Goal: Task Accomplishment & Management: Manage account settings

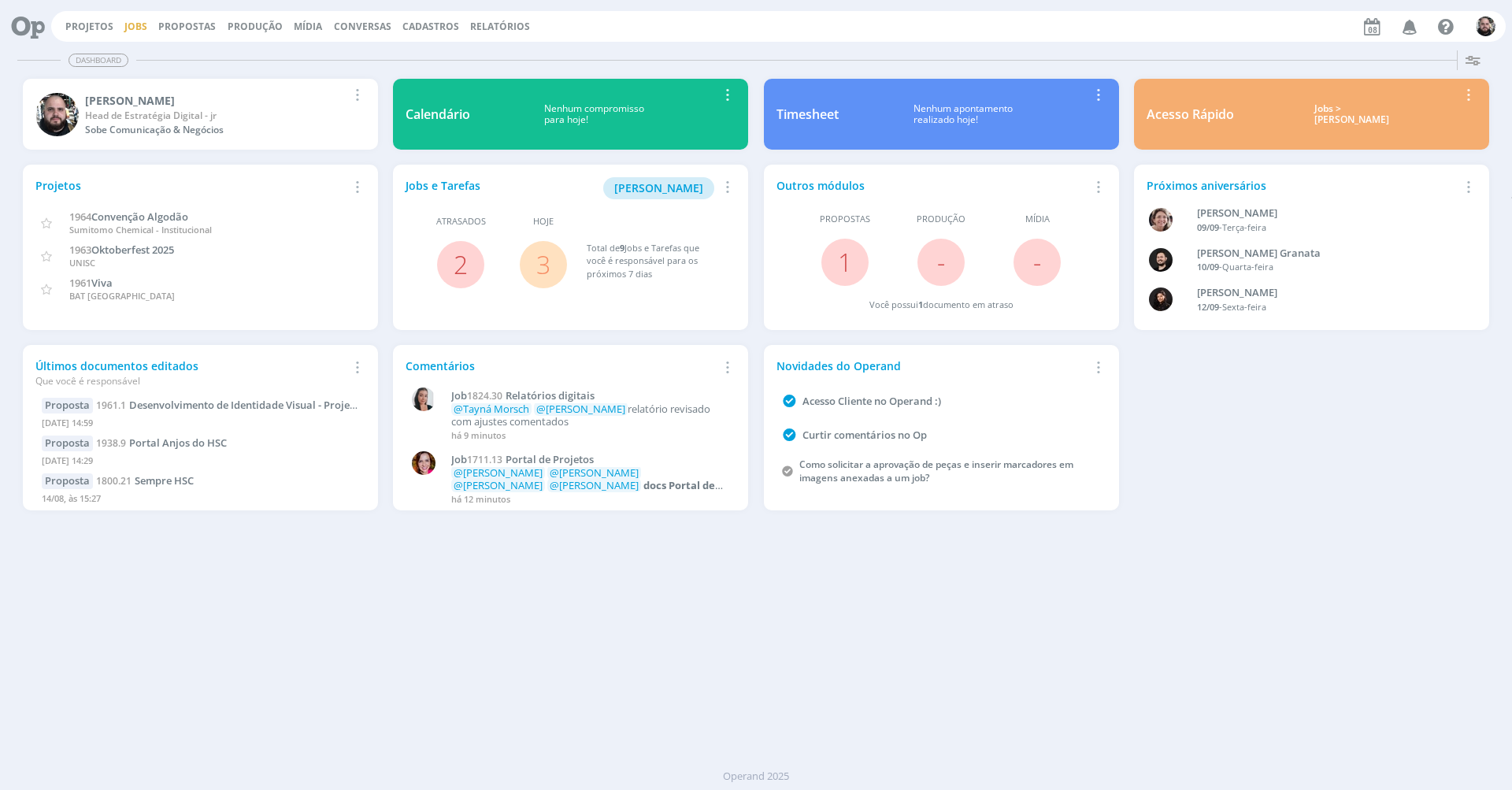
click at [138, 26] on link "Jobs" at bounding box center [135, 27] width 23 height 13
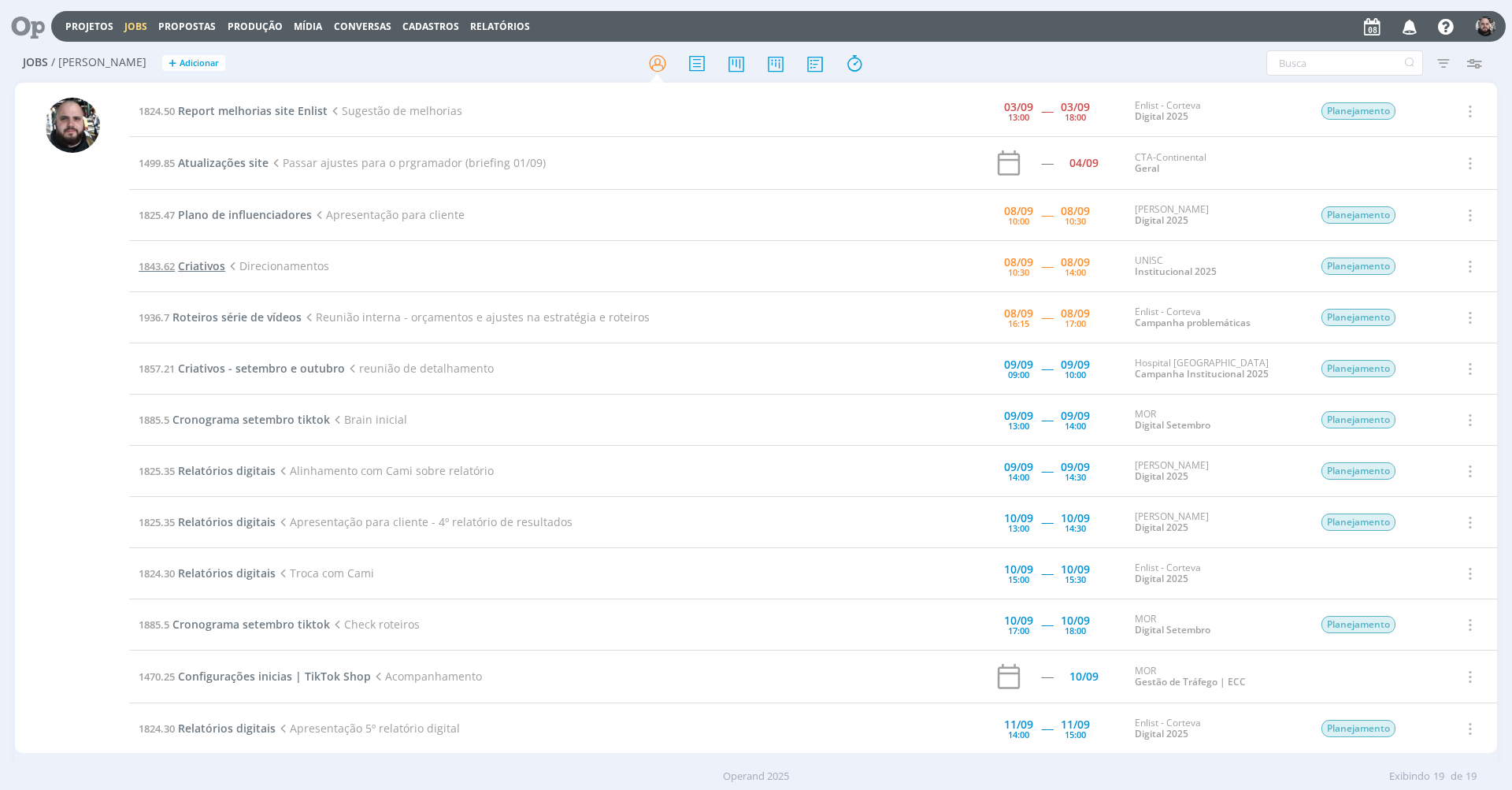
click at [198, 266] on span "Criativos" at bounding box center [201, 266] width 48 height 15
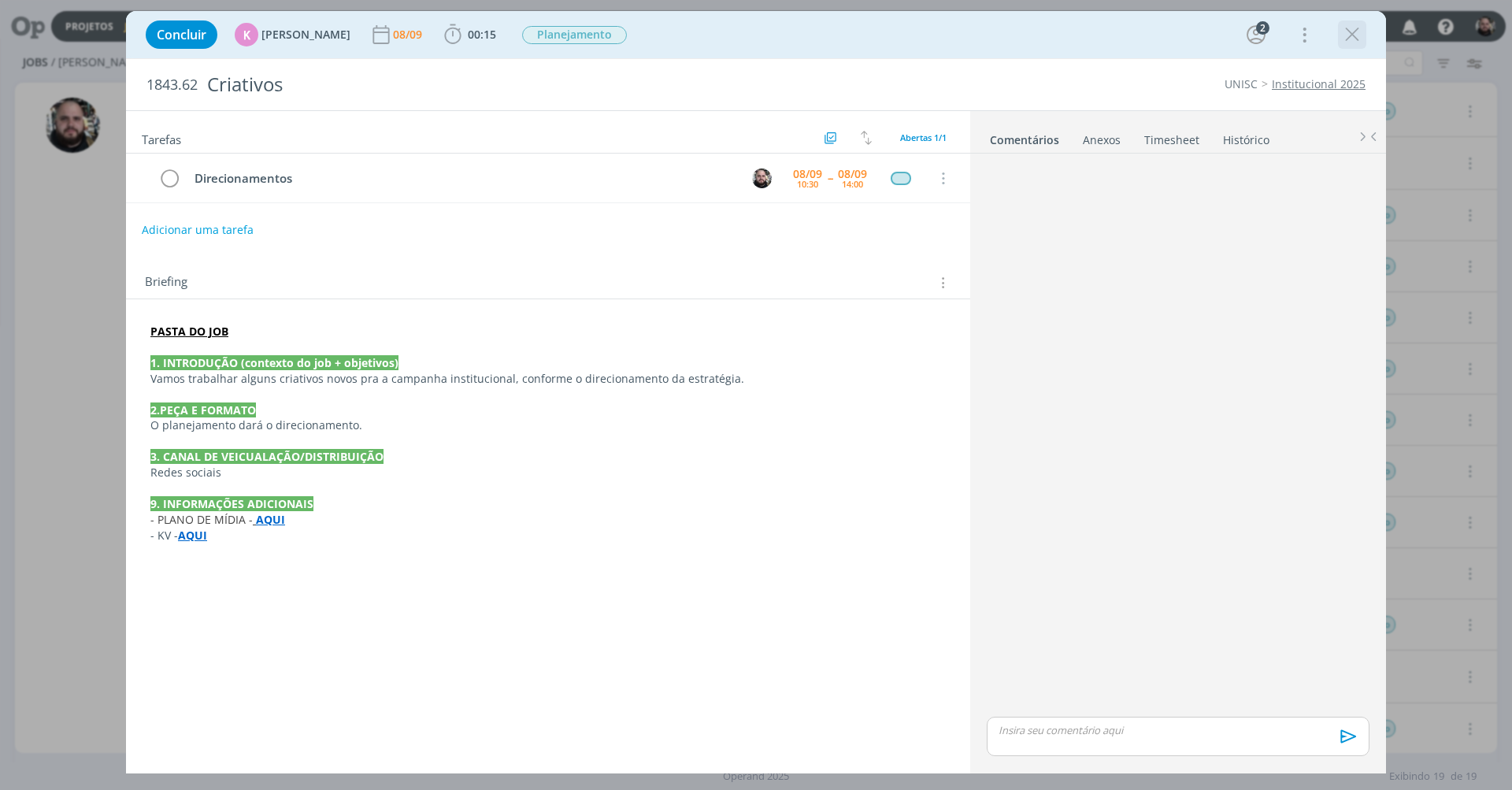
click at [1343, 35] on icon "dialog" at bounding box center [1352, 34] width 23 height 23
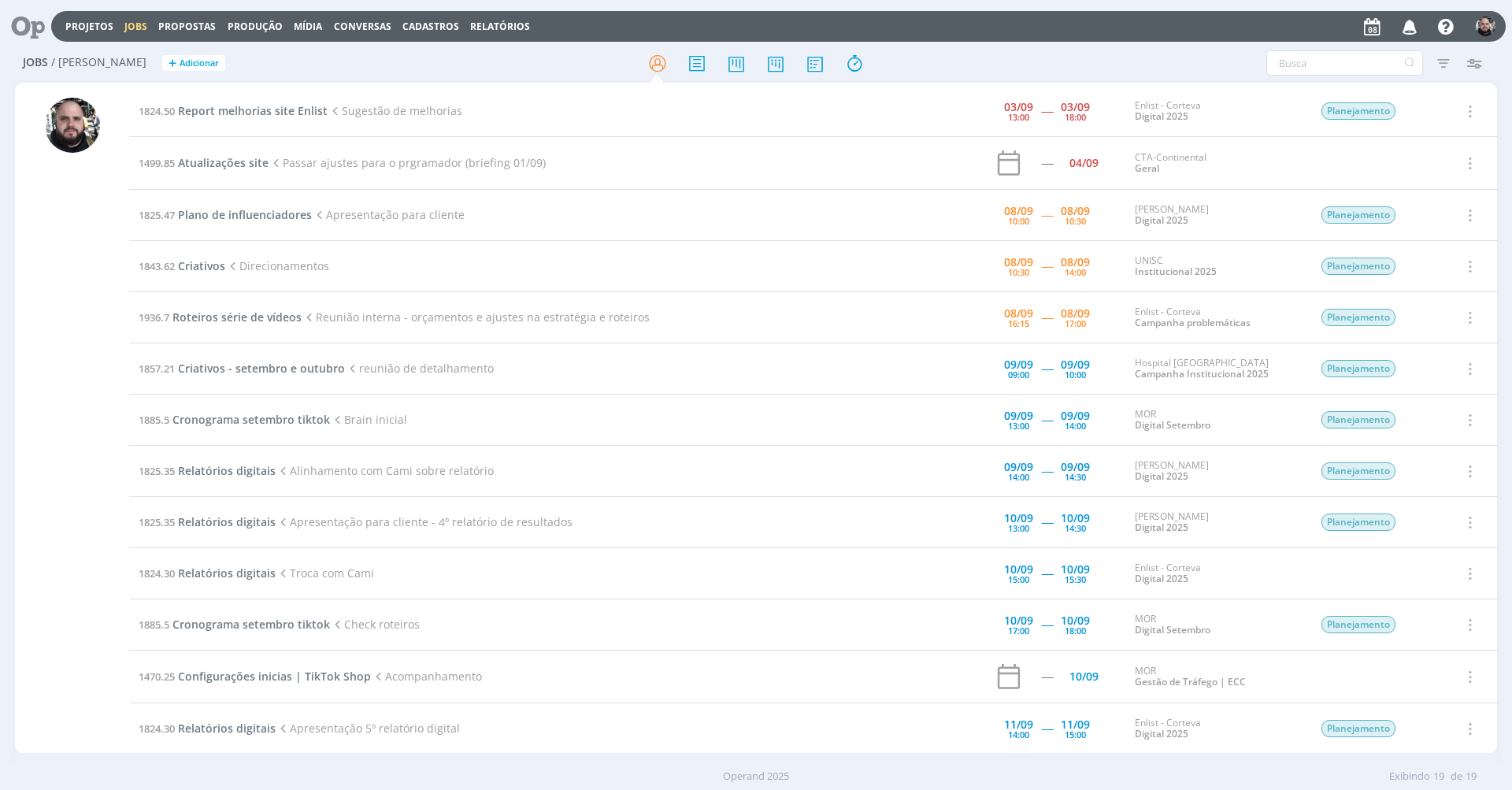
click at [959, 60] on div at bounding box center [756, 63] width 494 height 28
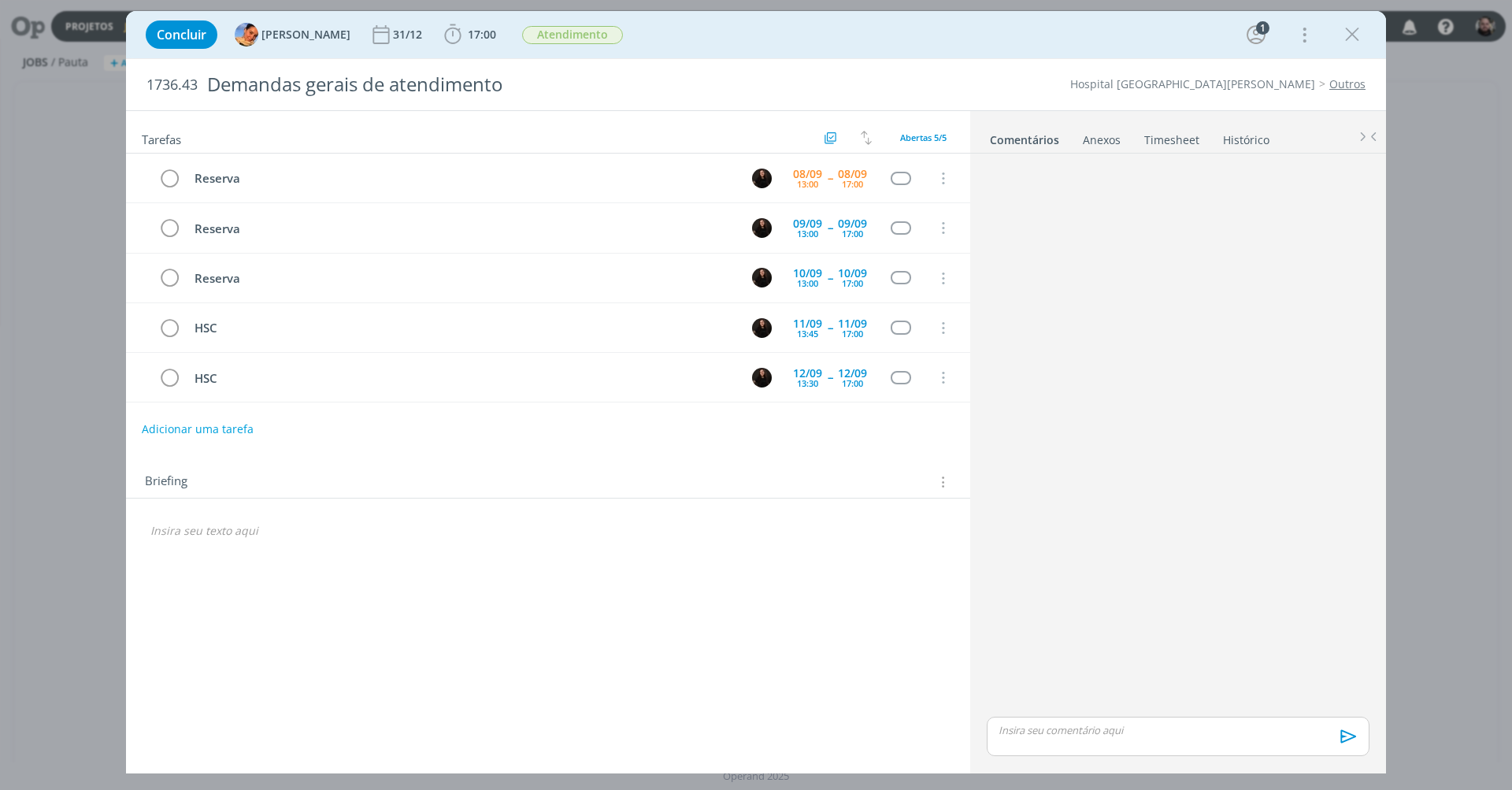
click at [816, 48] on div "Concluir [PERSON_NAME] [DATE] 17:00 Iniciar Apontar Data * [DATE] Horas * 00:00…" at bounding box center [756, 34] width 1236 height 38
click at [1344, 27] on icon "dialog" at bounding box center [1352, 34] width 23 height 23
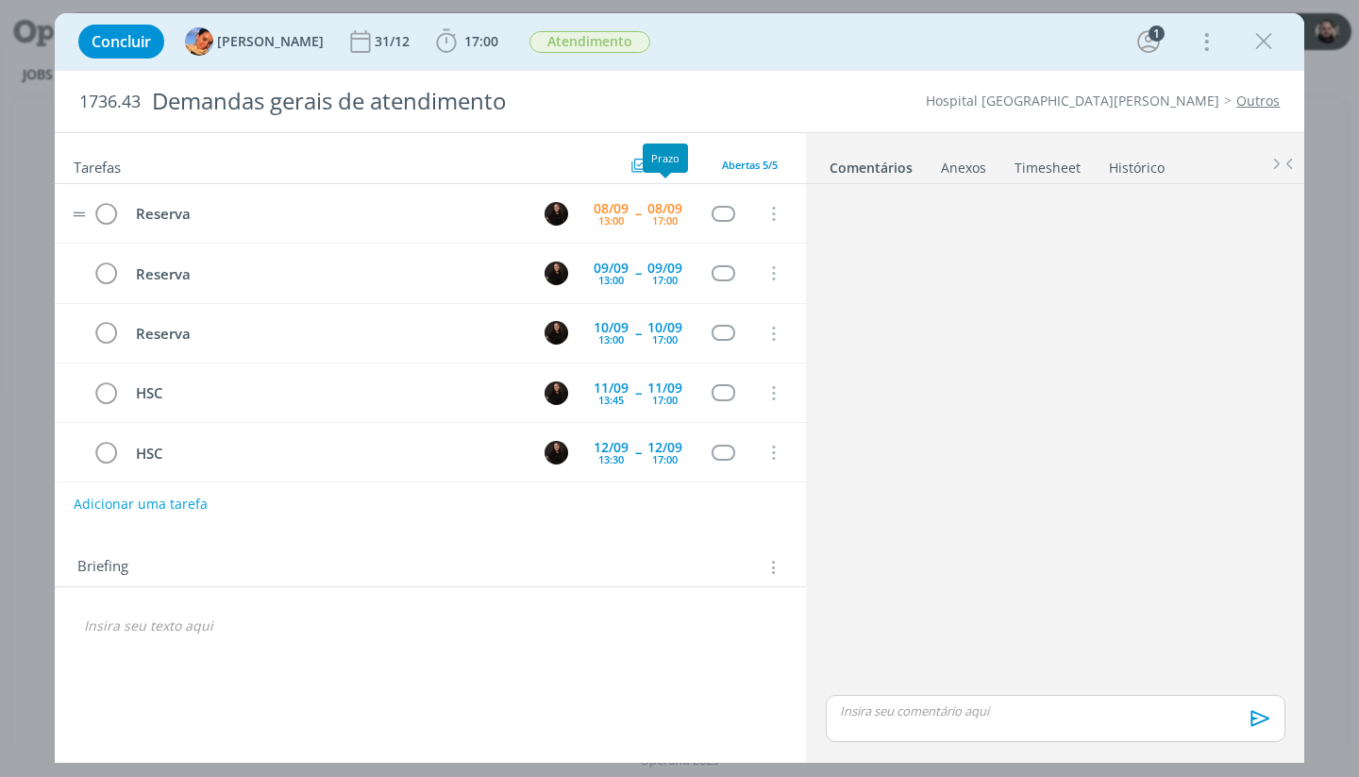
scroll to position [8, 0]
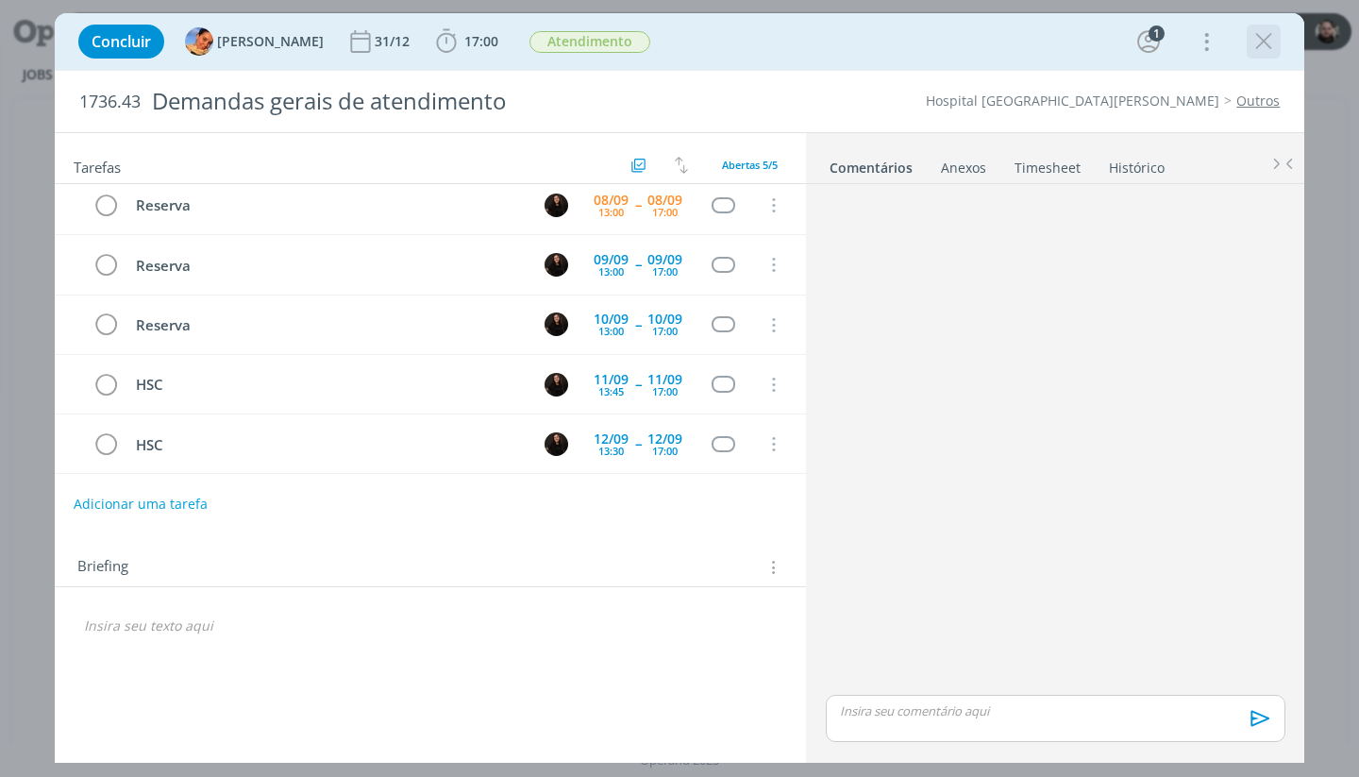
click at [1257, 42] on icon "dialog" at bounding box center [1264, 41] width 28 height 28
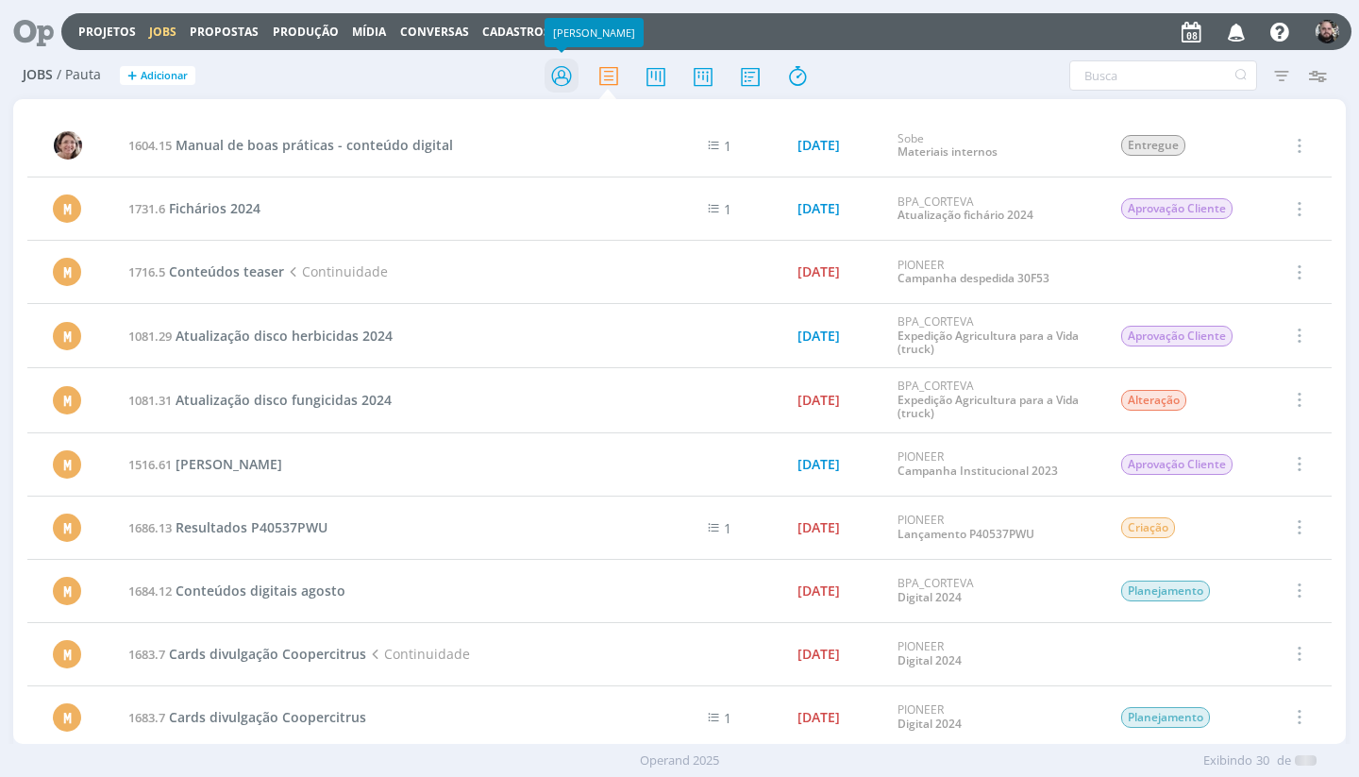
click at [557, 72] on icon at bounding box center [562, 76] width 34 height 37
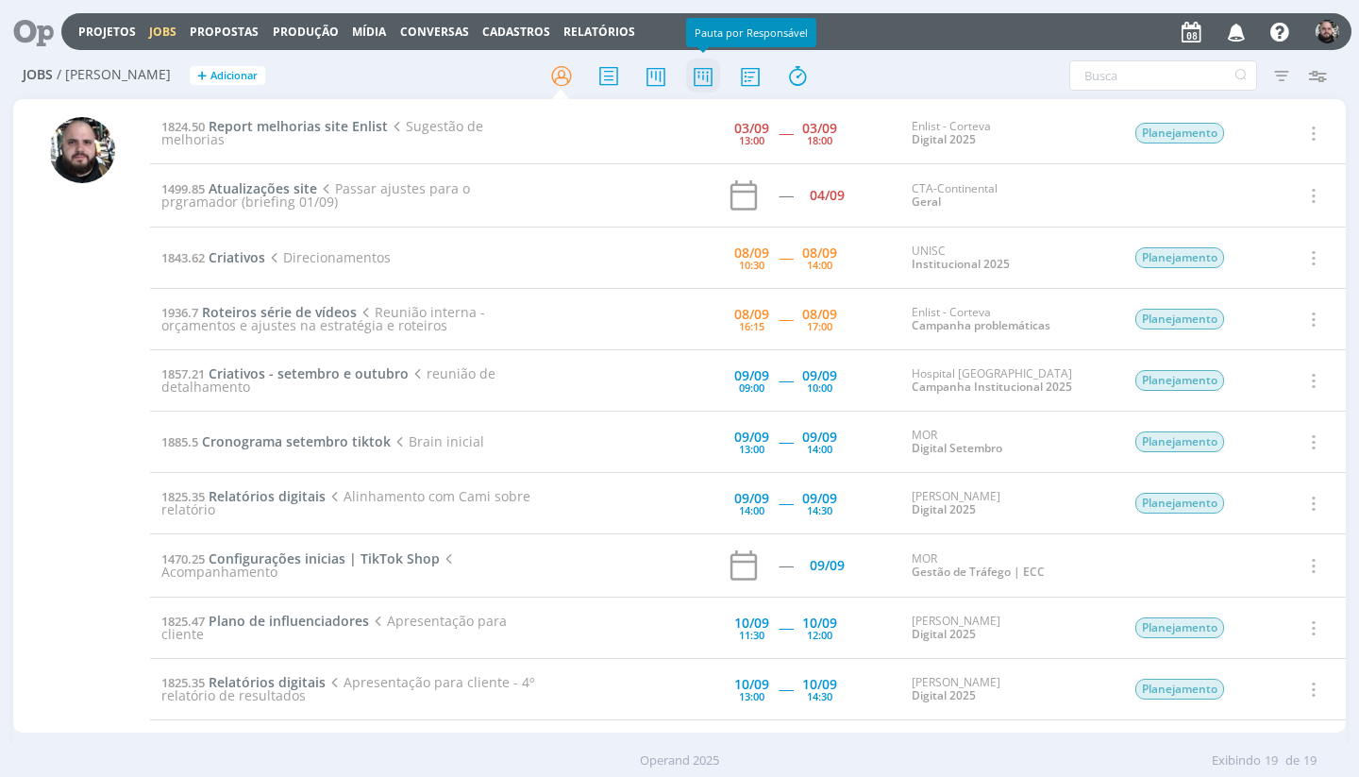
click at [713, 77] on icon at bounding box center [703, 76] width 34 height 37
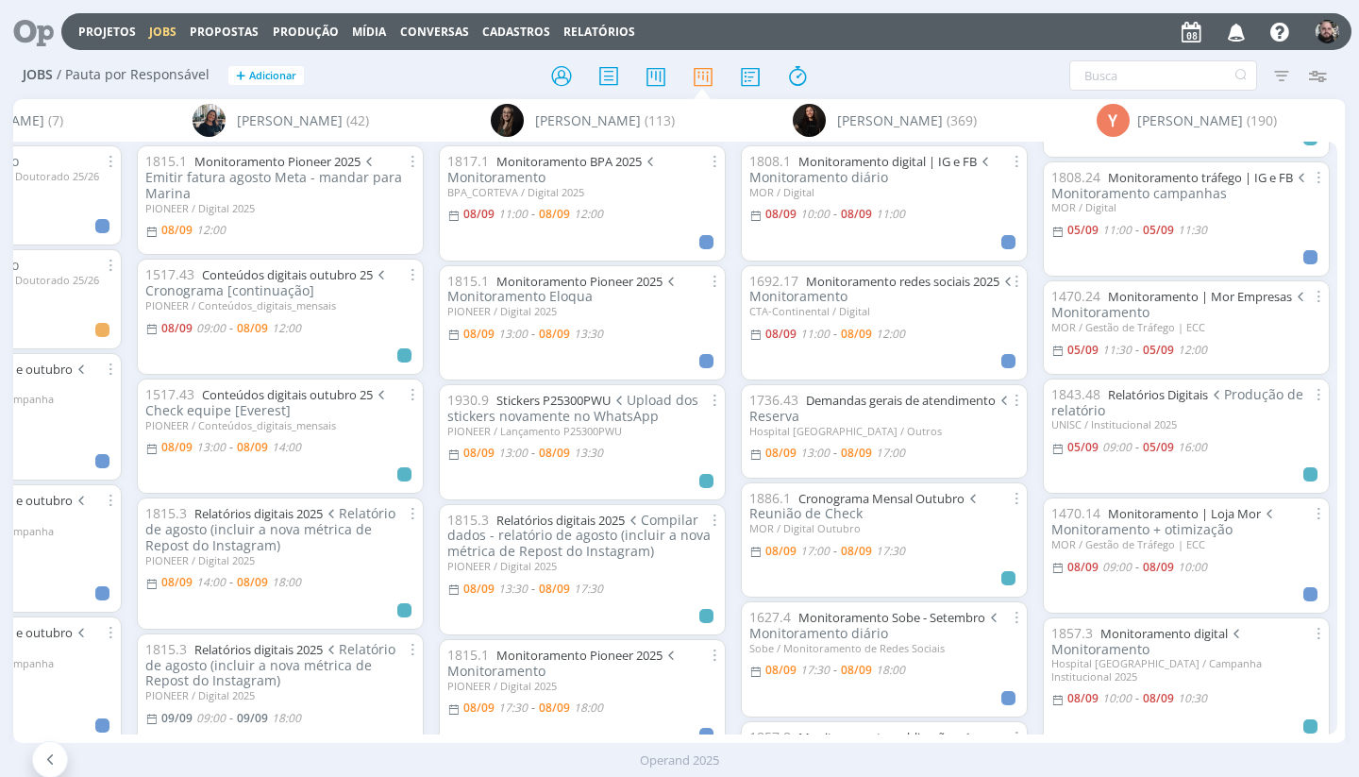
scroll to position [723, 0]
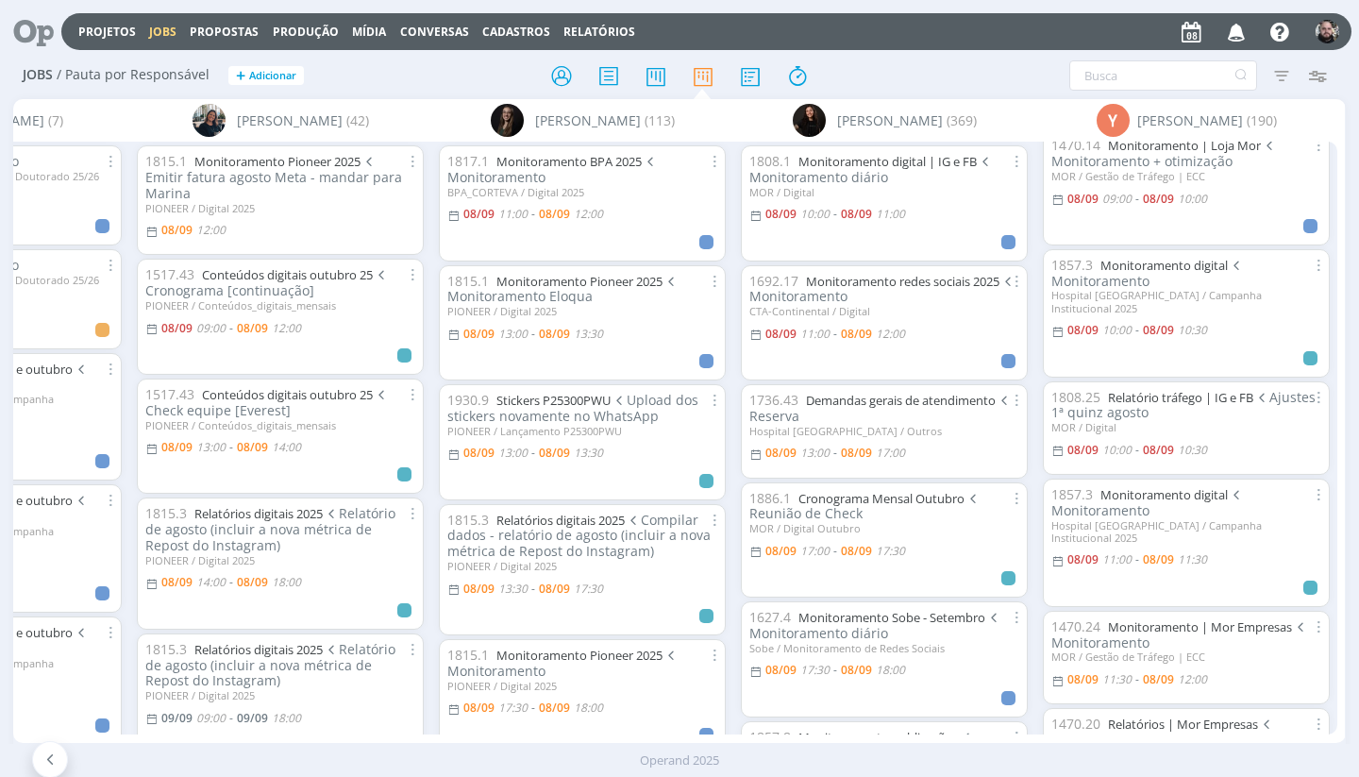
click at [909, 85] on div "Filtrar Filtrar Limpar Tipo Jobs e Tarefas Data Personalizado a Situação dos jo…" at bounding box center [1124, 75] width 444 height 30
click at [917, 67] on div "Filtrar Filtrar Limpar Tipo Jobs e Tarefas Data Personalizado a Situação dos jo…" at bounding box center [1123, 75] width 425 height 30
click at [902, 55] on div "Jobs / Pauta por Responsável + Adicionar Filtrar Filtrar Limpar Tipo Jobs e Tar…" at bounding box center [679, 76] width 1332 height 47
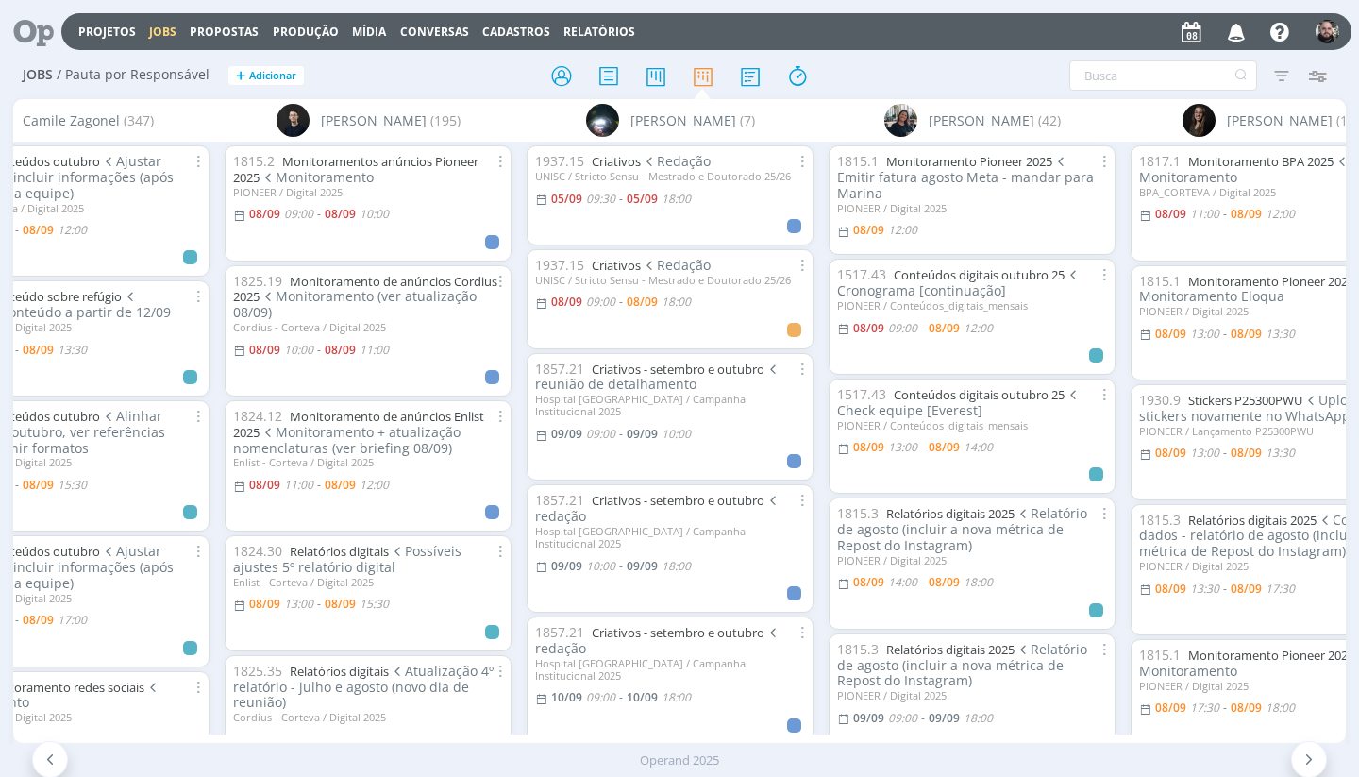
scroll to position [0, 0]
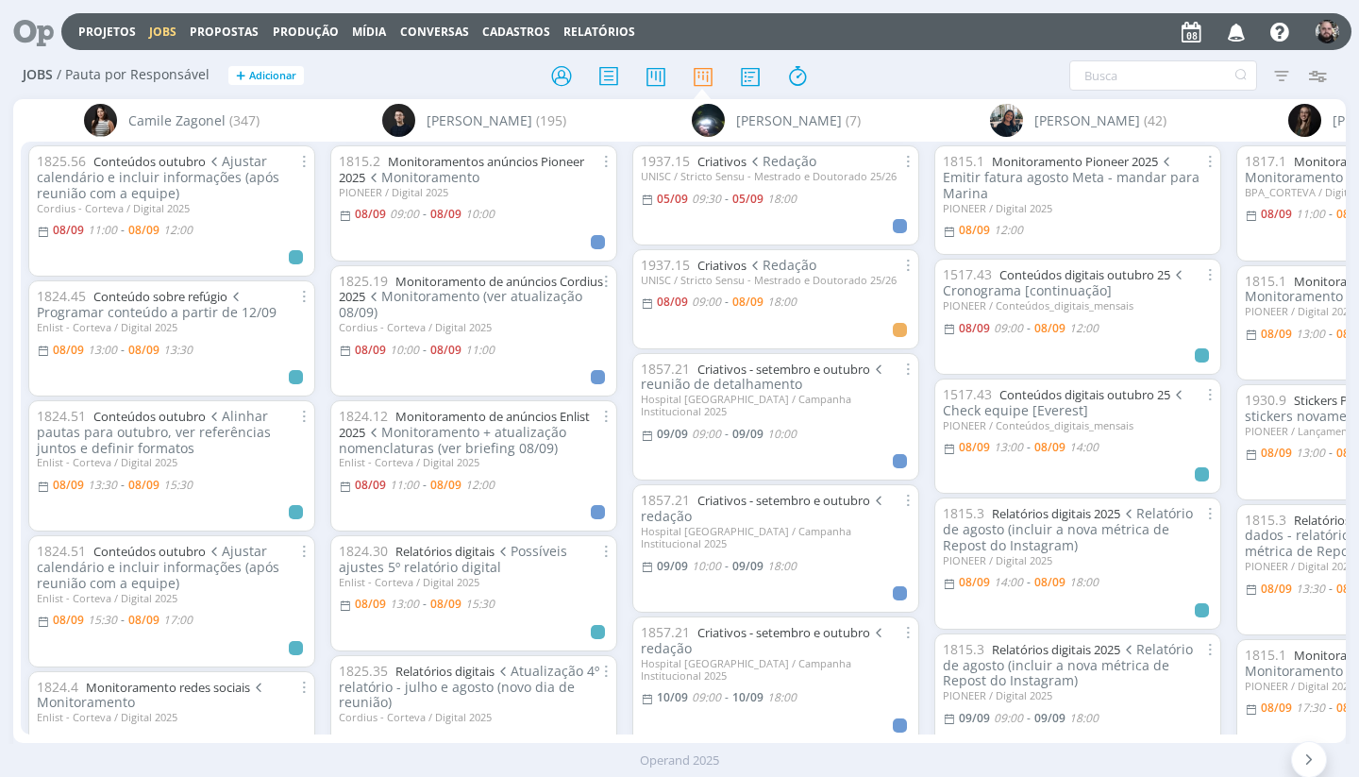
click at [404, 66] on h2 "Jobs / Pauta por Responsável + Adicionar" at bounding box center [235, 73] width 425 height 40
click at [867, 72] on div at bounding box center [680, 76] width 444 height 34
click at [475, 71] on div at bounding box center [680, 76] width 444 height 34
click at [561, 81] on icon at bounding box center [562, 76] width 34 height 37
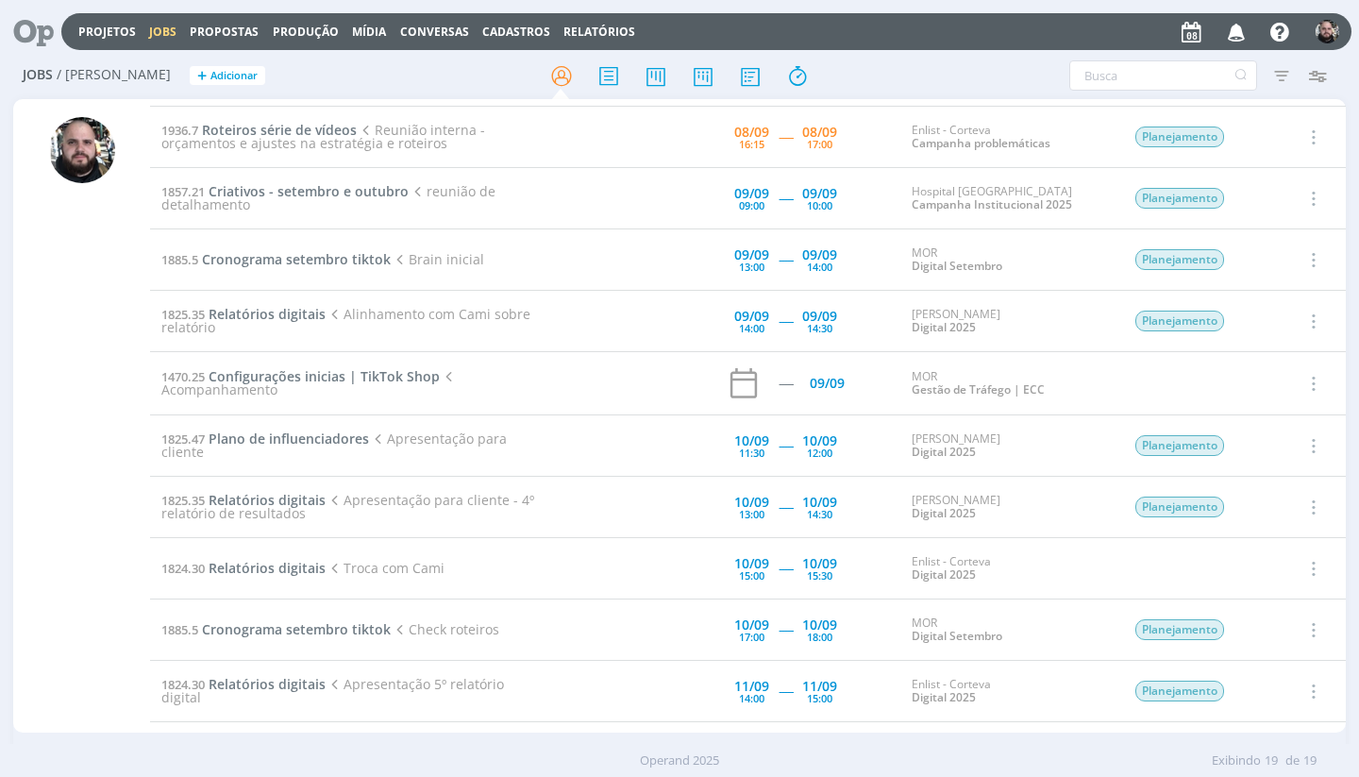
scroll to position [67, 0]
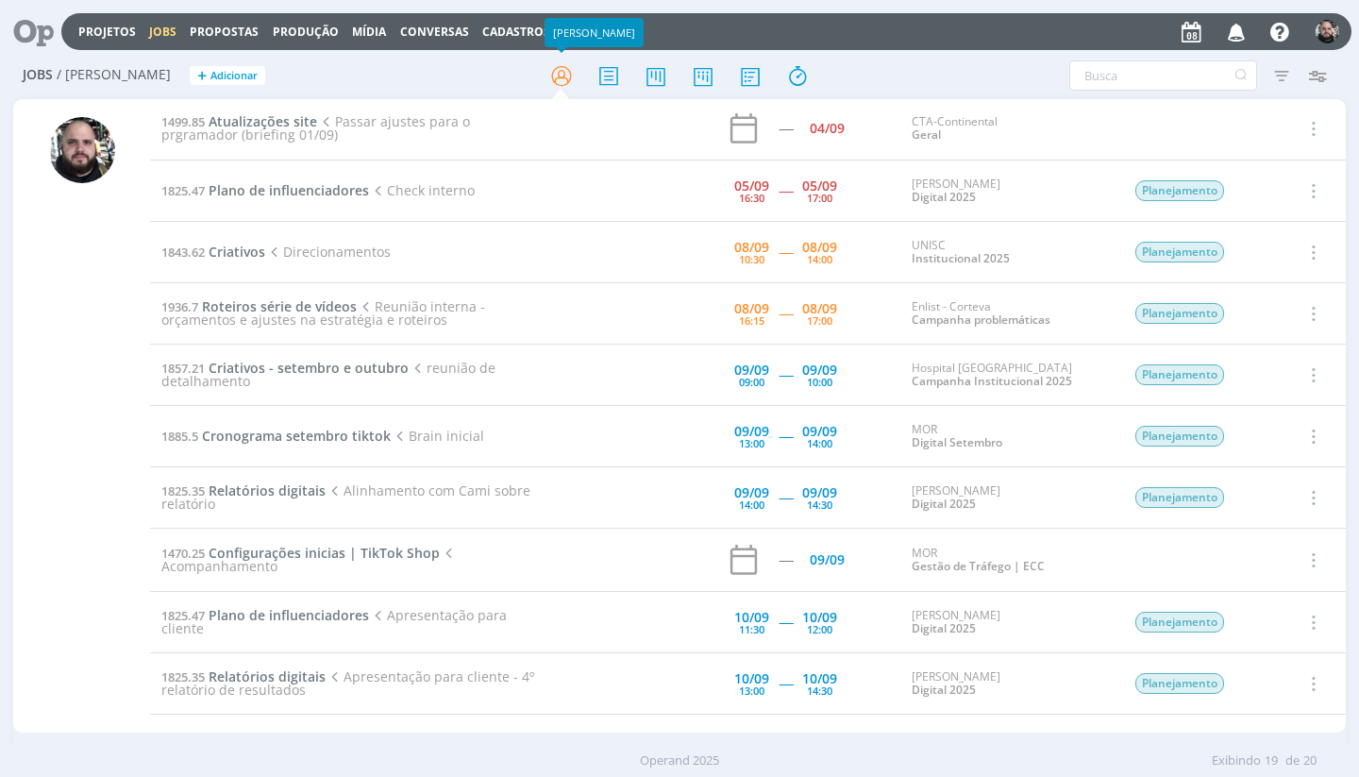
click at [418, 57] on h2 "Jobs / Minha Pauta + Adicionar" at bounding box center [235, 73] width 425 height 40
click at [870, 63] on div at bounding box center [680, 76] width 444 height 34
click at [336, 187] on span "Plano de influenciadores" at bounding box center [289, 190] width 160 height 18
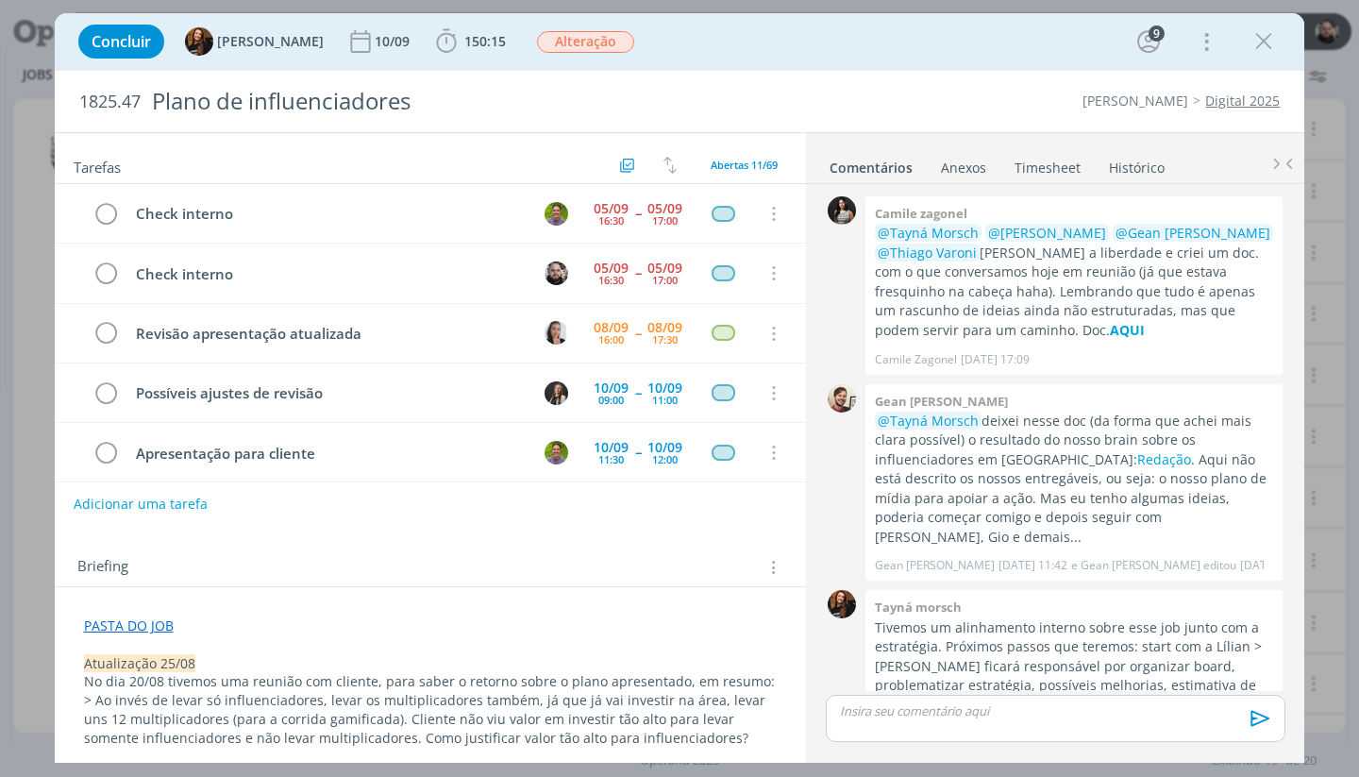
scroll to position [748, 0]
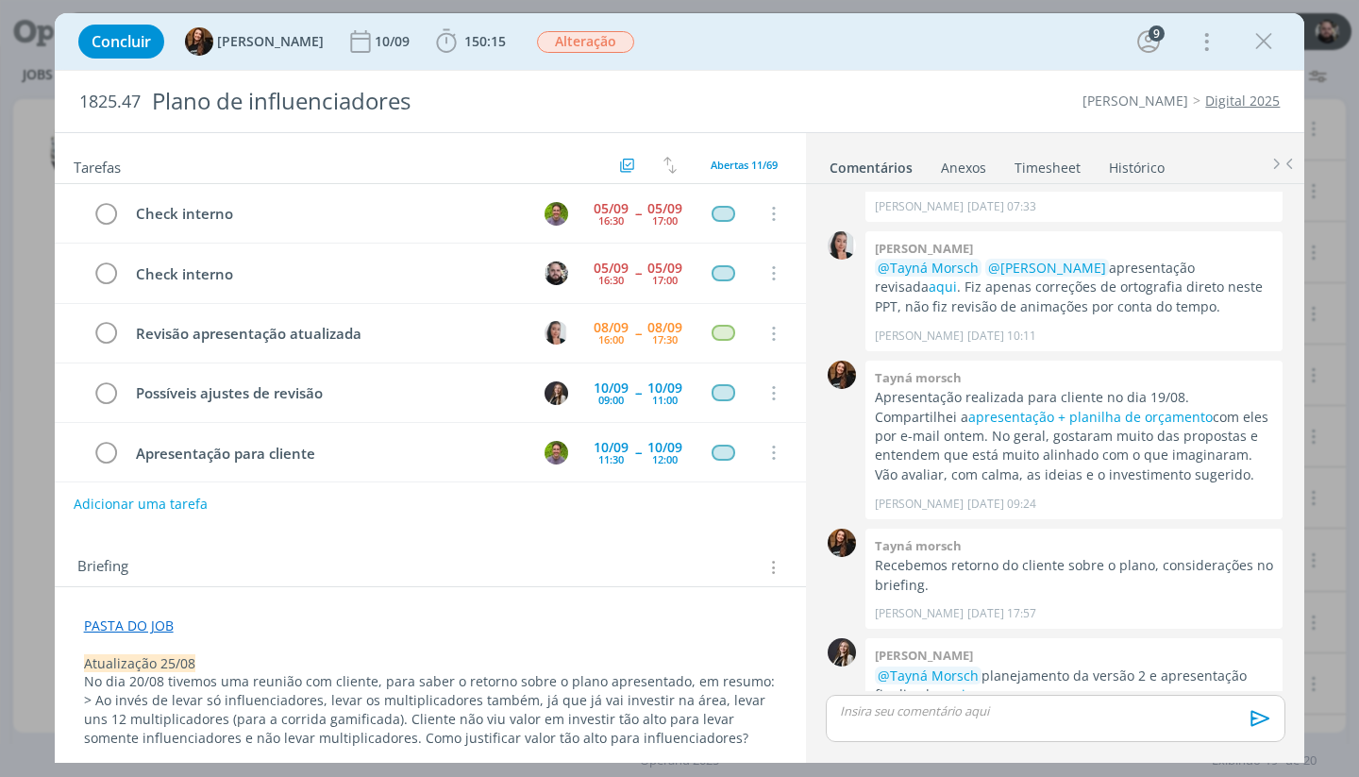
click at [1060, 171] on link "Timesheet" at bounding box center [1048, 163] width 68 height 27
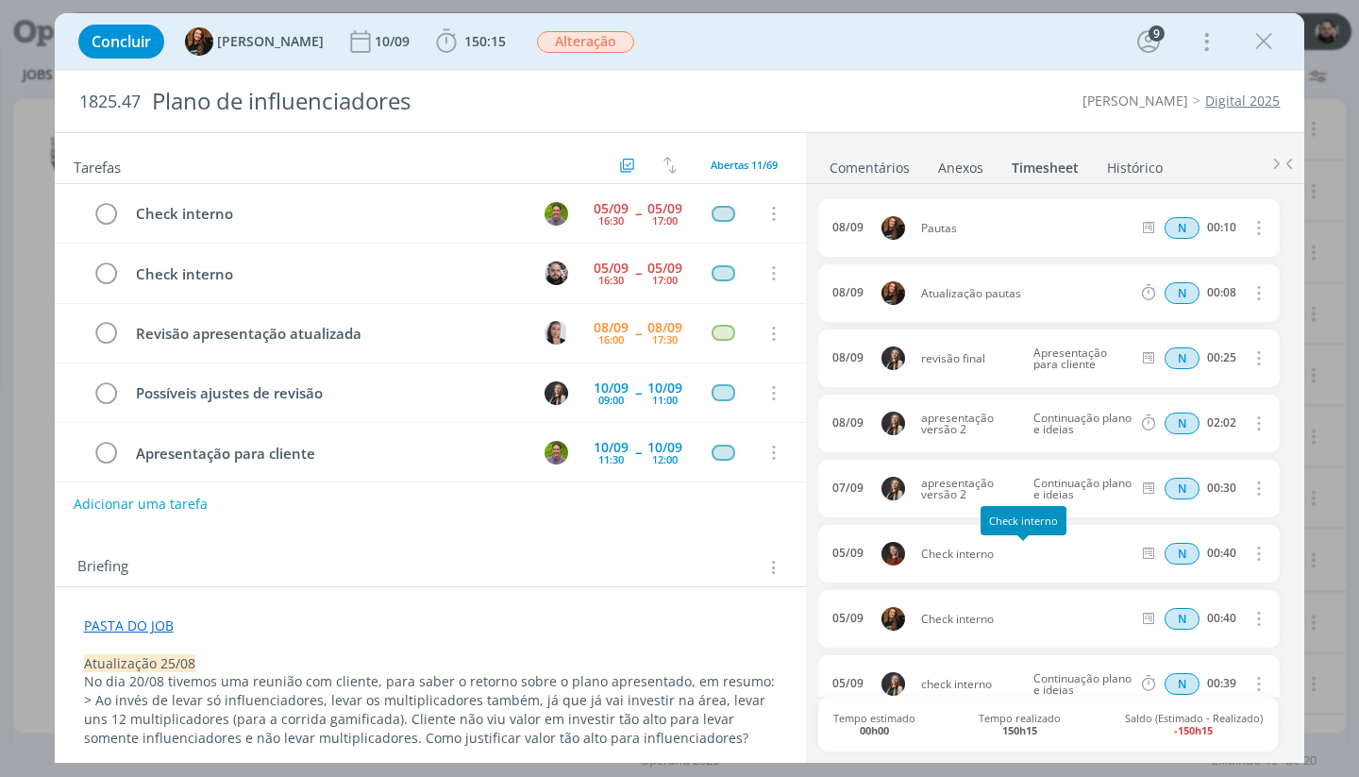
click at [970, 550] on span "Check interno" at bounding box center [1027, 553] width 226 height 11
copy div "Check interno"
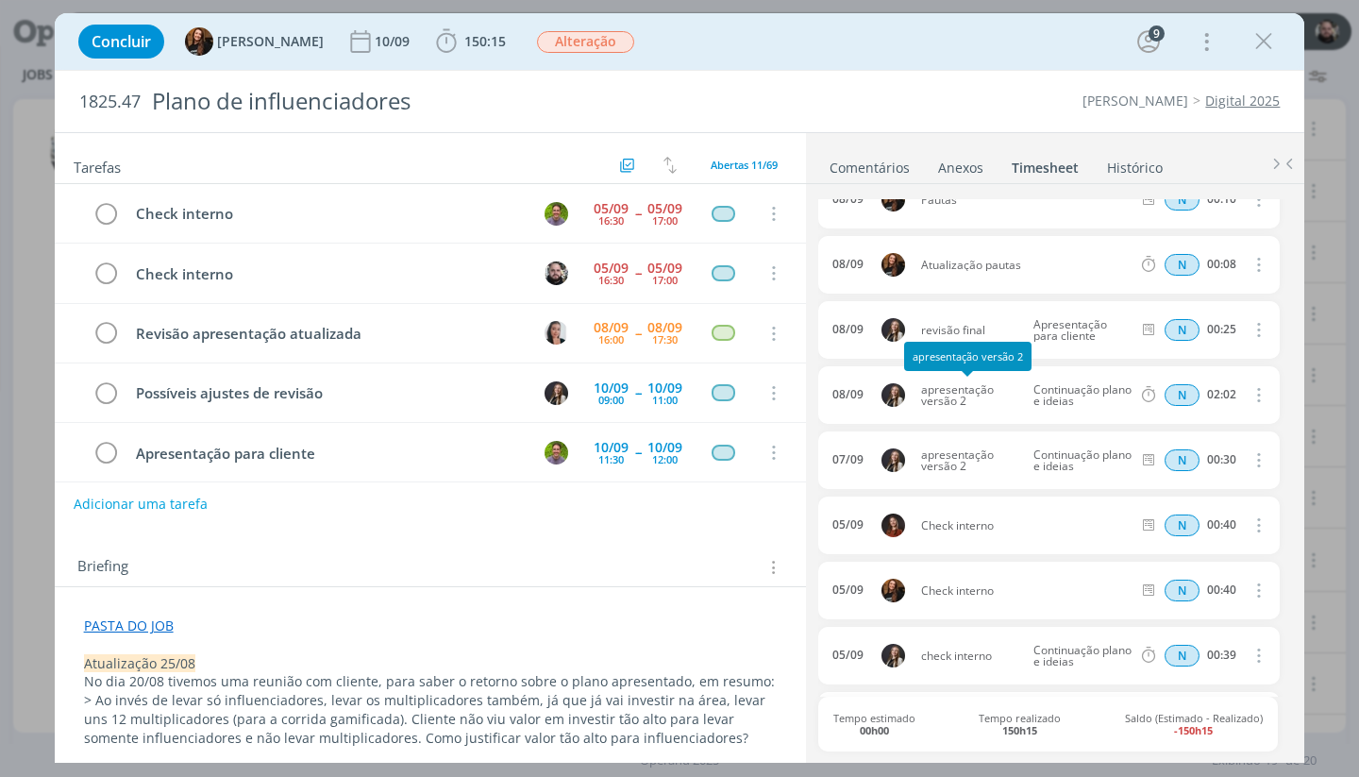
copy div "Check interno"
click at [473, 42] on span "150:15" at bounding box center [485, 41] width 42 height 18
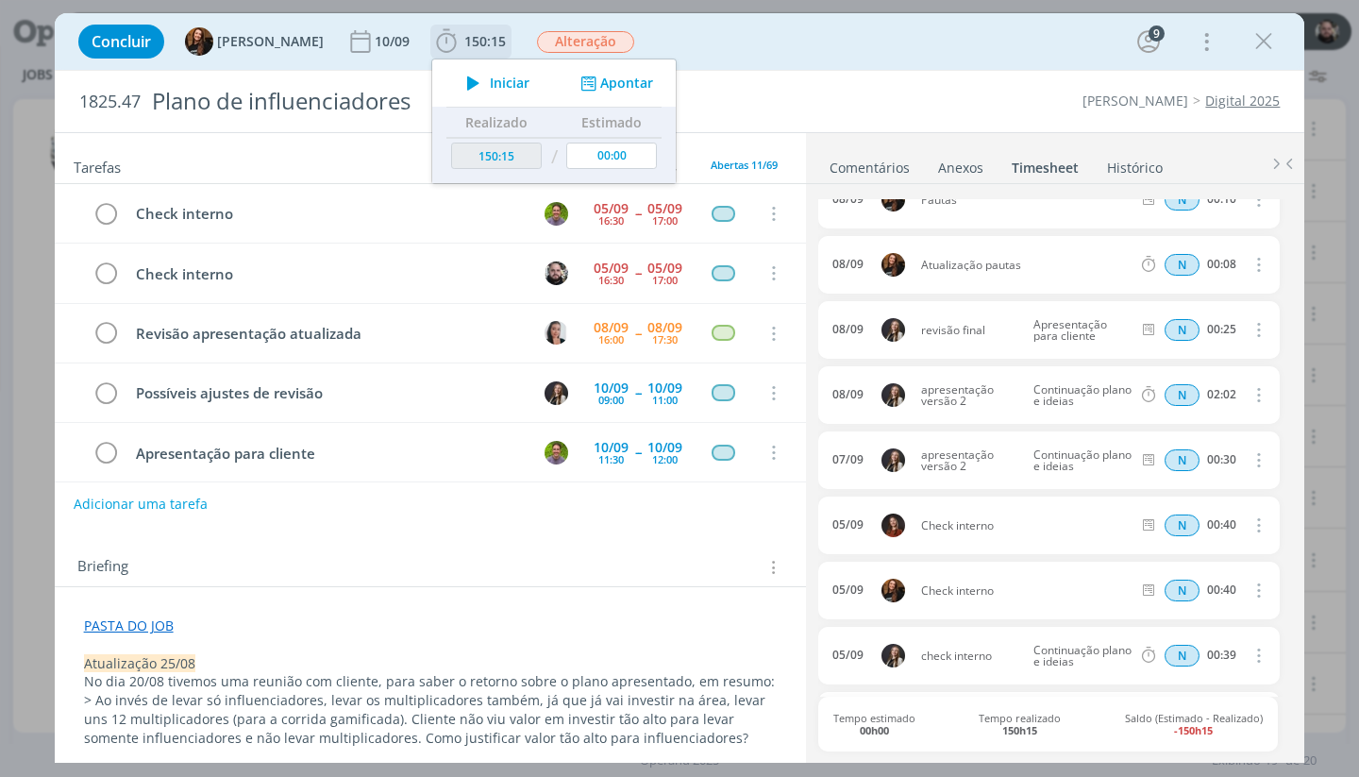
drag, startPoint x: 599, startPoint y: 79, endPoint x: 616, endPoint y: 89, distance: 20.3
click at [599, 79] on button "Apontar" at bounding box center [615, 84] width 78 height 20
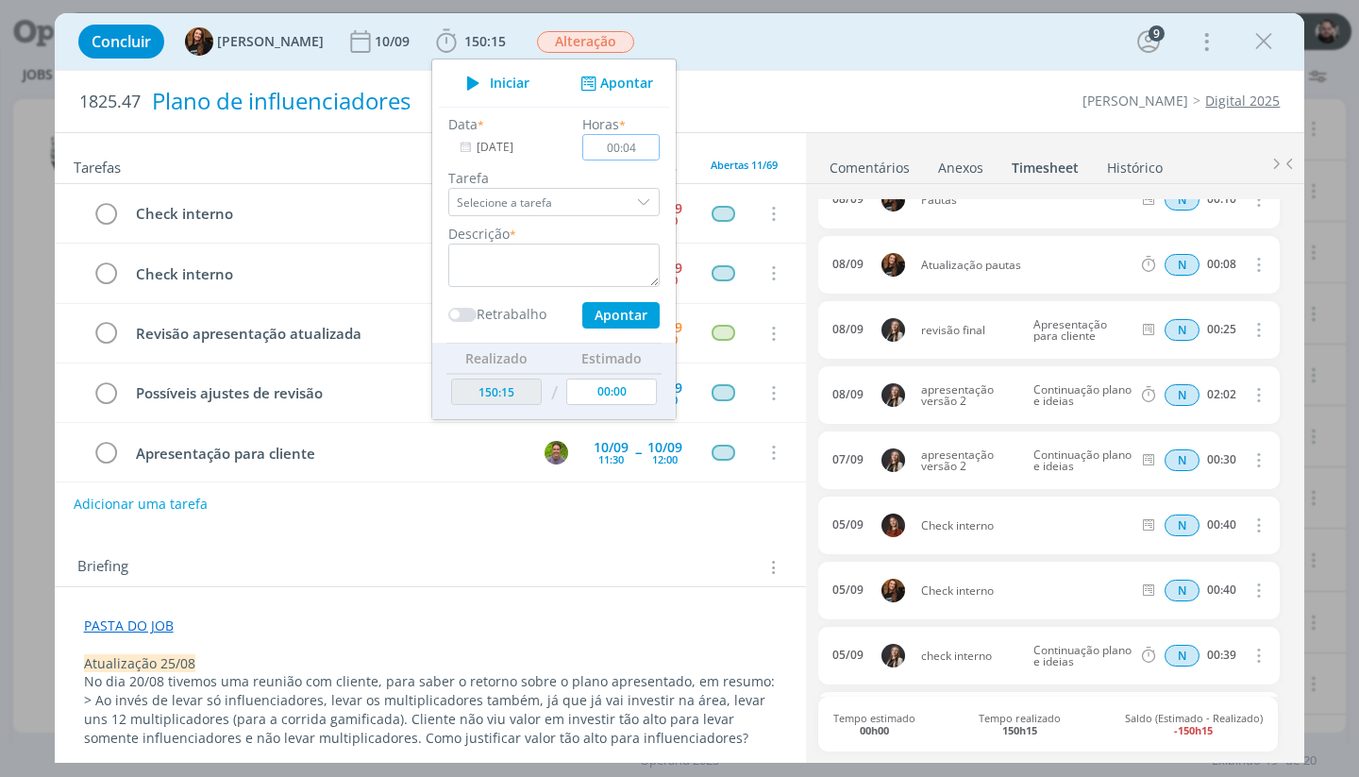
type input "00:40"
click at [566, 254] on textarea "dialog" at bounding box center [553, 265] width 211 height 43
paste textarea "Check interno"
type textarea "Check interno"
click at [600, 307] on button "Apontar" at bounding box center [620, 315] width 77 height 26
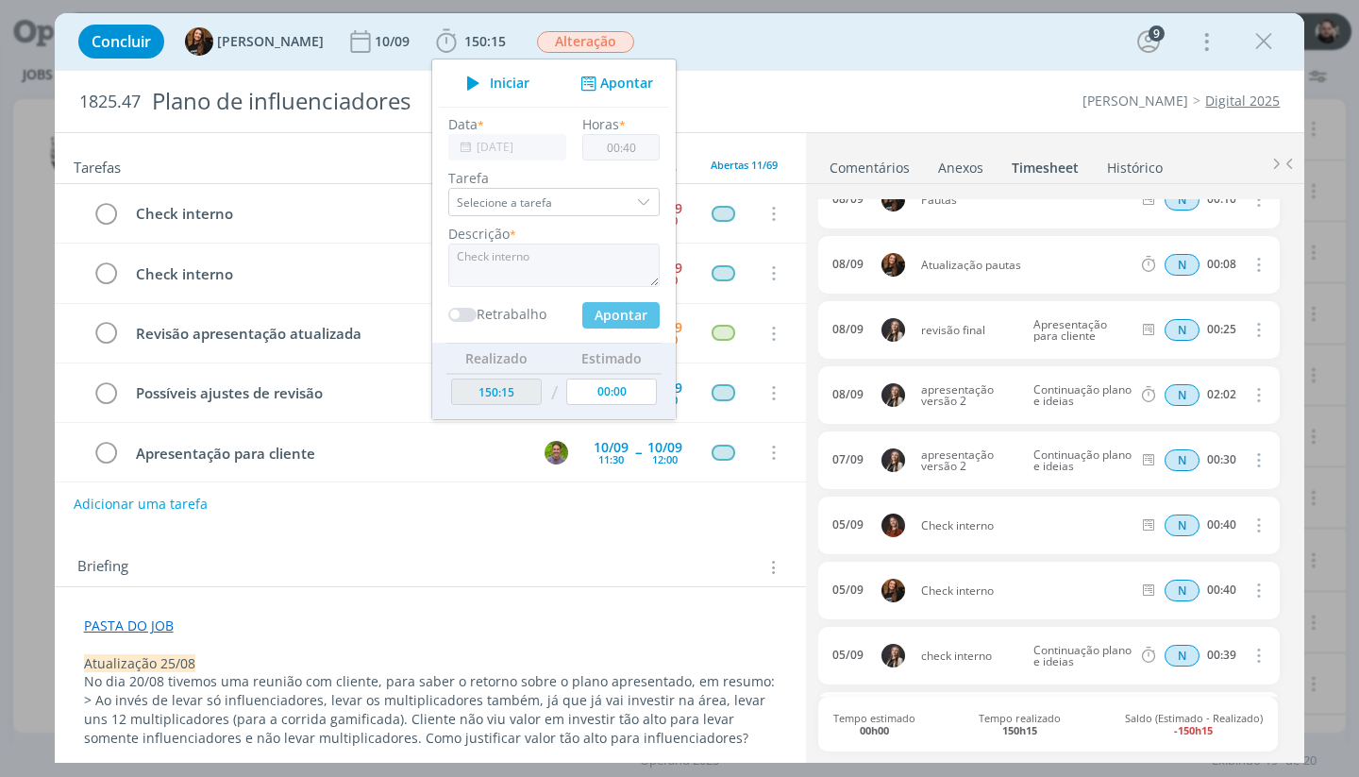
type input "150:55"
type input "00:00"
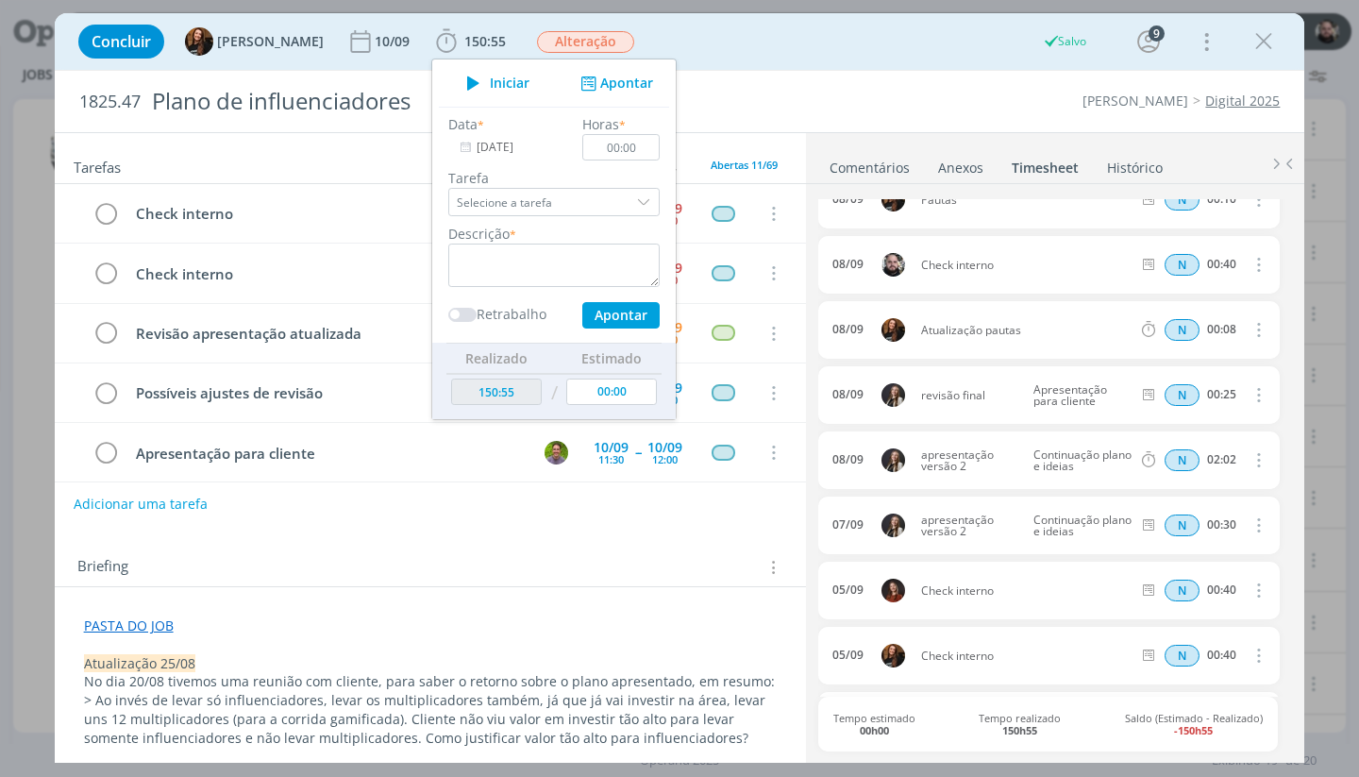
click at [844, 39] on div "Concluir Tayná Morsch 10/09 150:55 Iniciar Apontar Data * 08/09/2025 Horas * 00…" at bounding box center [680, 41] width 1223 height 45
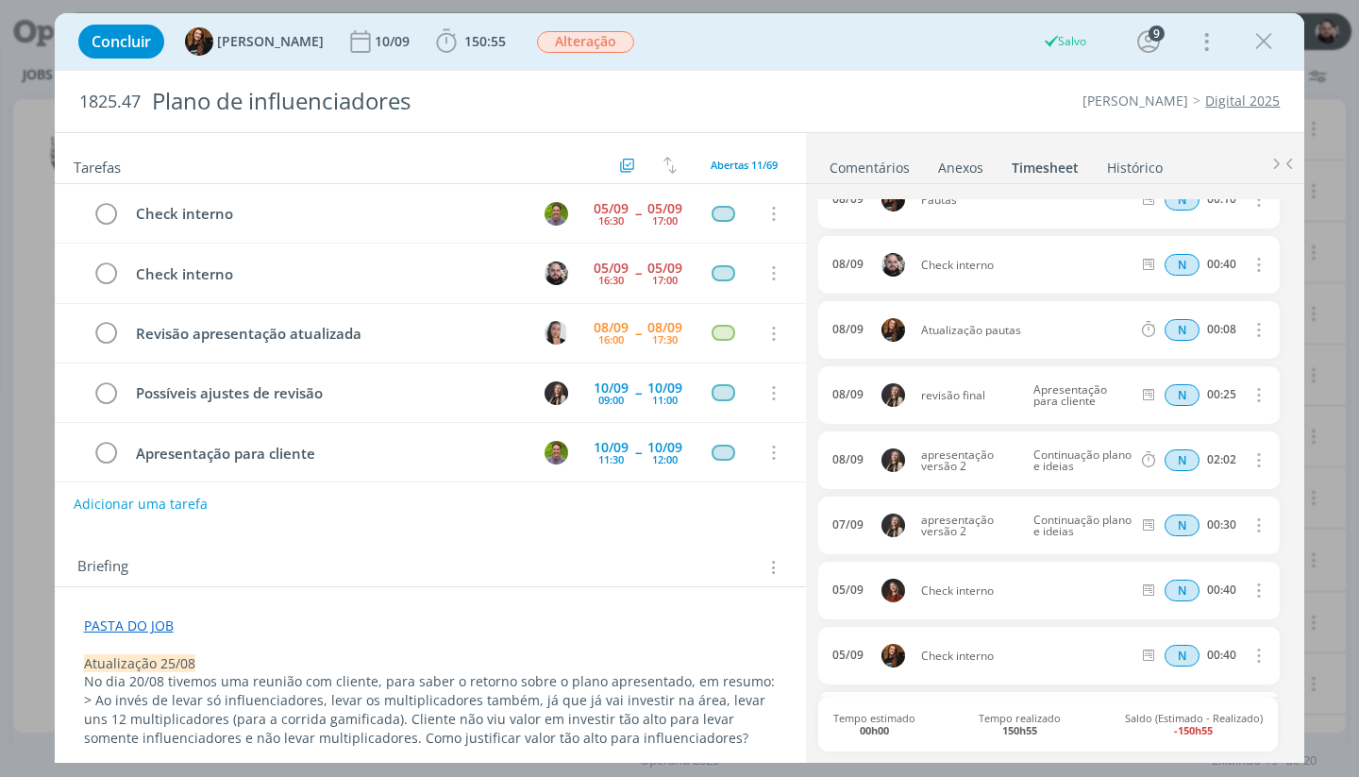
scroll to position [0, 0]
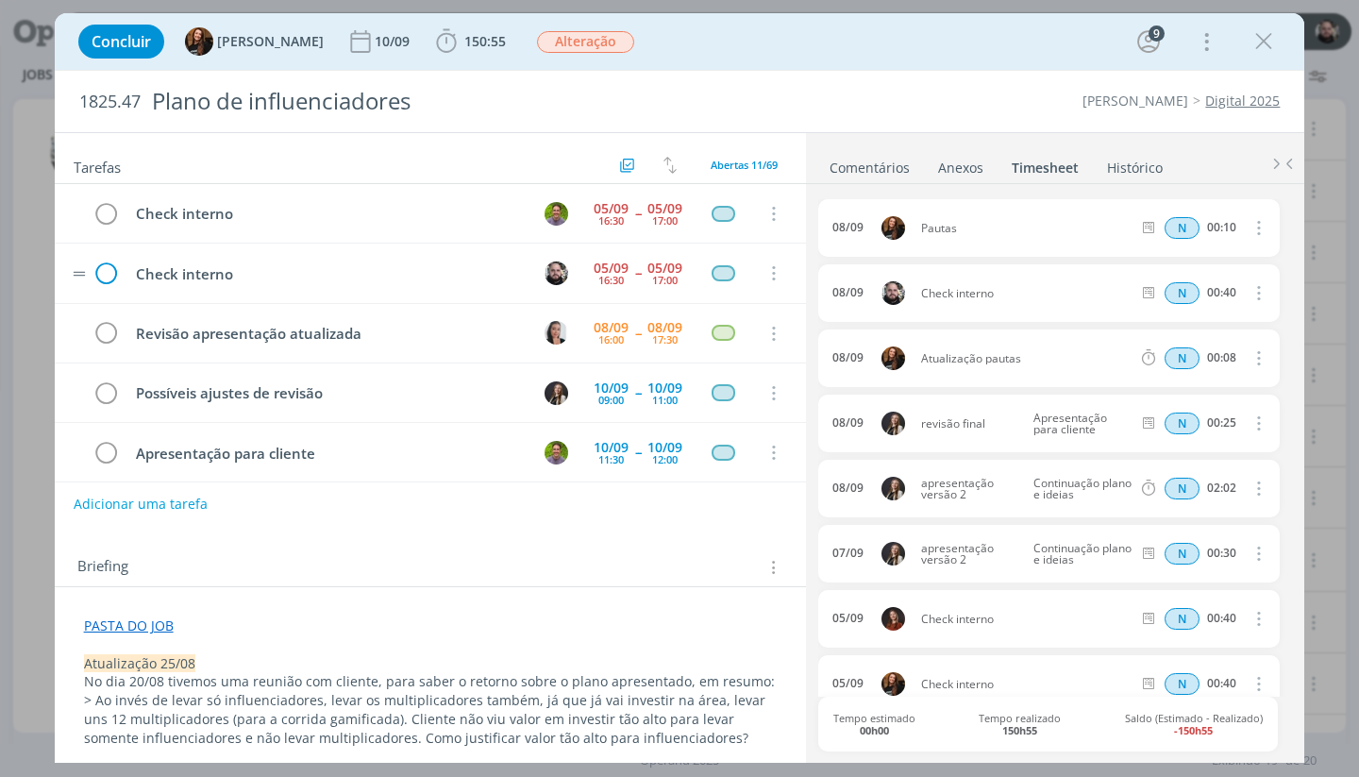
click at [110, 270] on icon "dialog" at bounding box center [107, 274] width 28 height 28
click at [1258, 32] on icon "dialog" at bounding box center [1264, 41] width 28 height 28
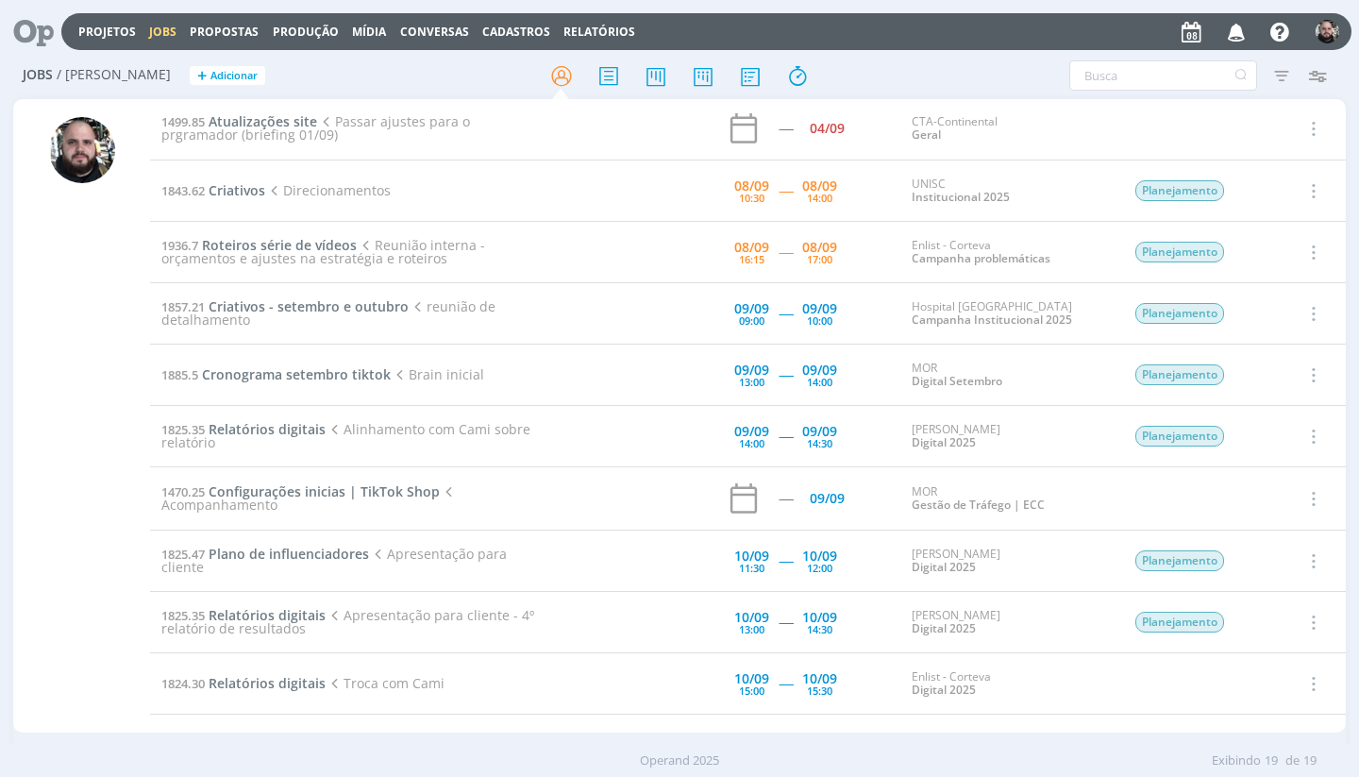
click at [1108, 25] on div at bounding box center [679, 388] width 1359 height 777
click at [931, 59] on div "Jobs / Minha Pauta + Adicionar Filtros Filtrar Limpar Tipo Jobs e Tarefas Data …" at bounding box center [679, 76] width 1332 height 47
click at [251, 193] on span "Criativos" at bounding box center [237, 190] width 57 height 18
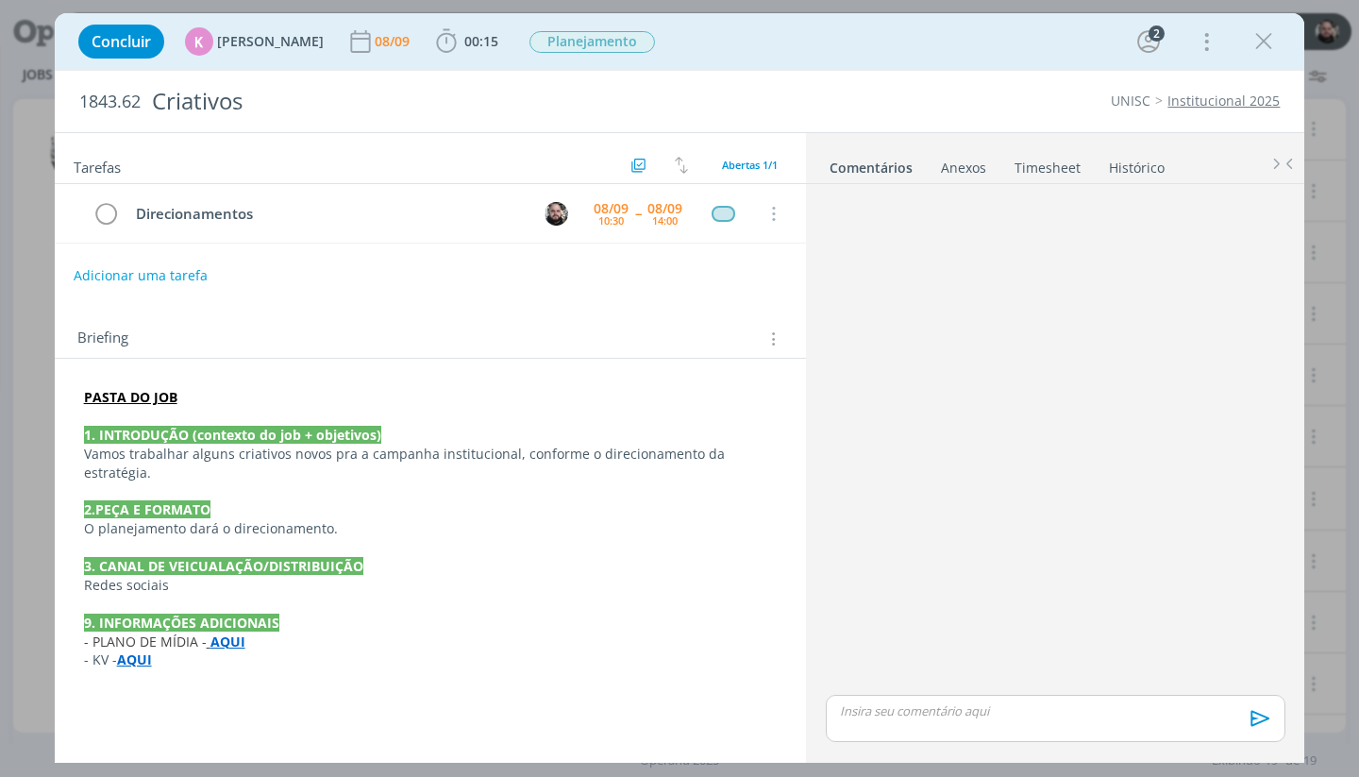
drag, startPoint x: 1264, startPoint y: 44, endPoint x: 1251, endPoint y: 41, distance: 13.7
click at [1264, 44] on icon "dialog" at bounding box center [1264, 41] width 28 height 28
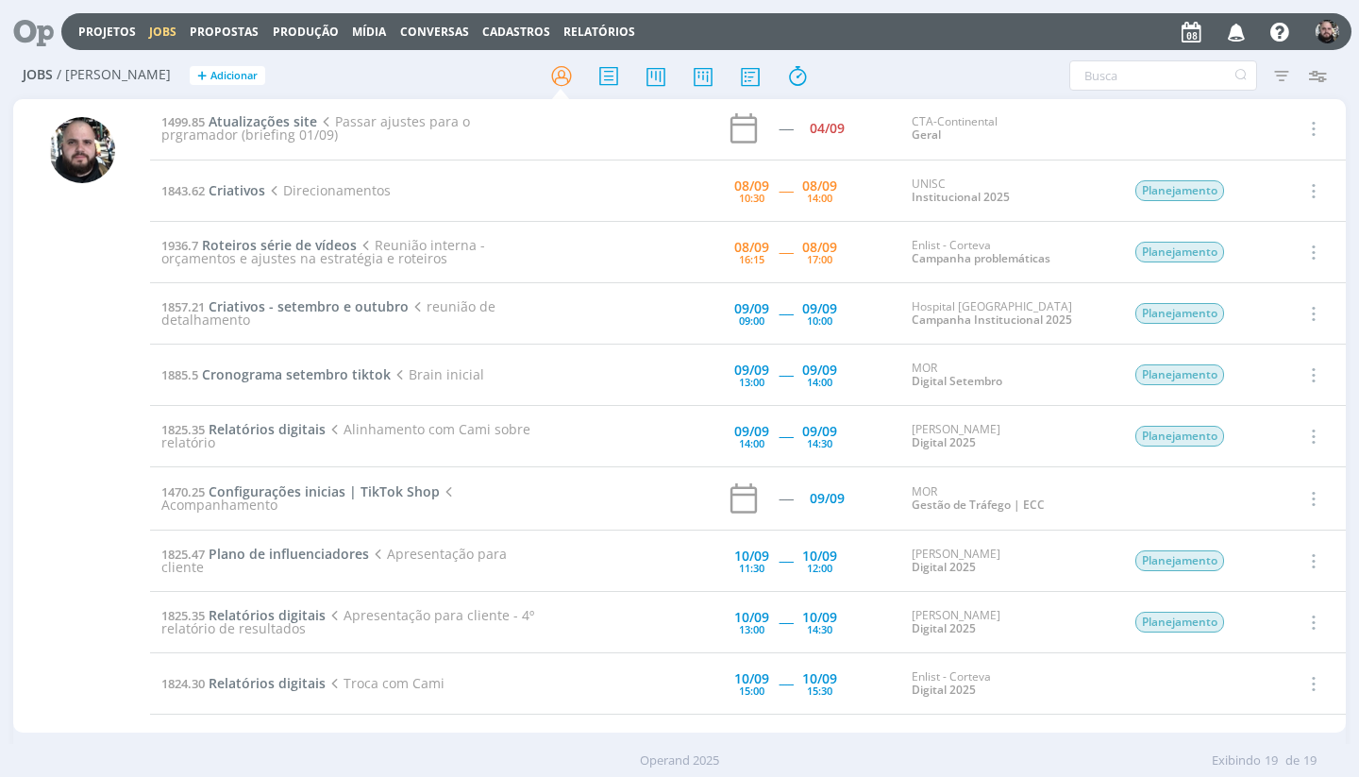
click at [318, 248] on span "Reunião interna - orçamentos e ajustes na estratégia e roteiros" at bounding box center [322, 251] width 323 height 31
click at [322, 237] on span "Roteiros série de vídeos" at bounding box center [279, 245] width 155 height 18
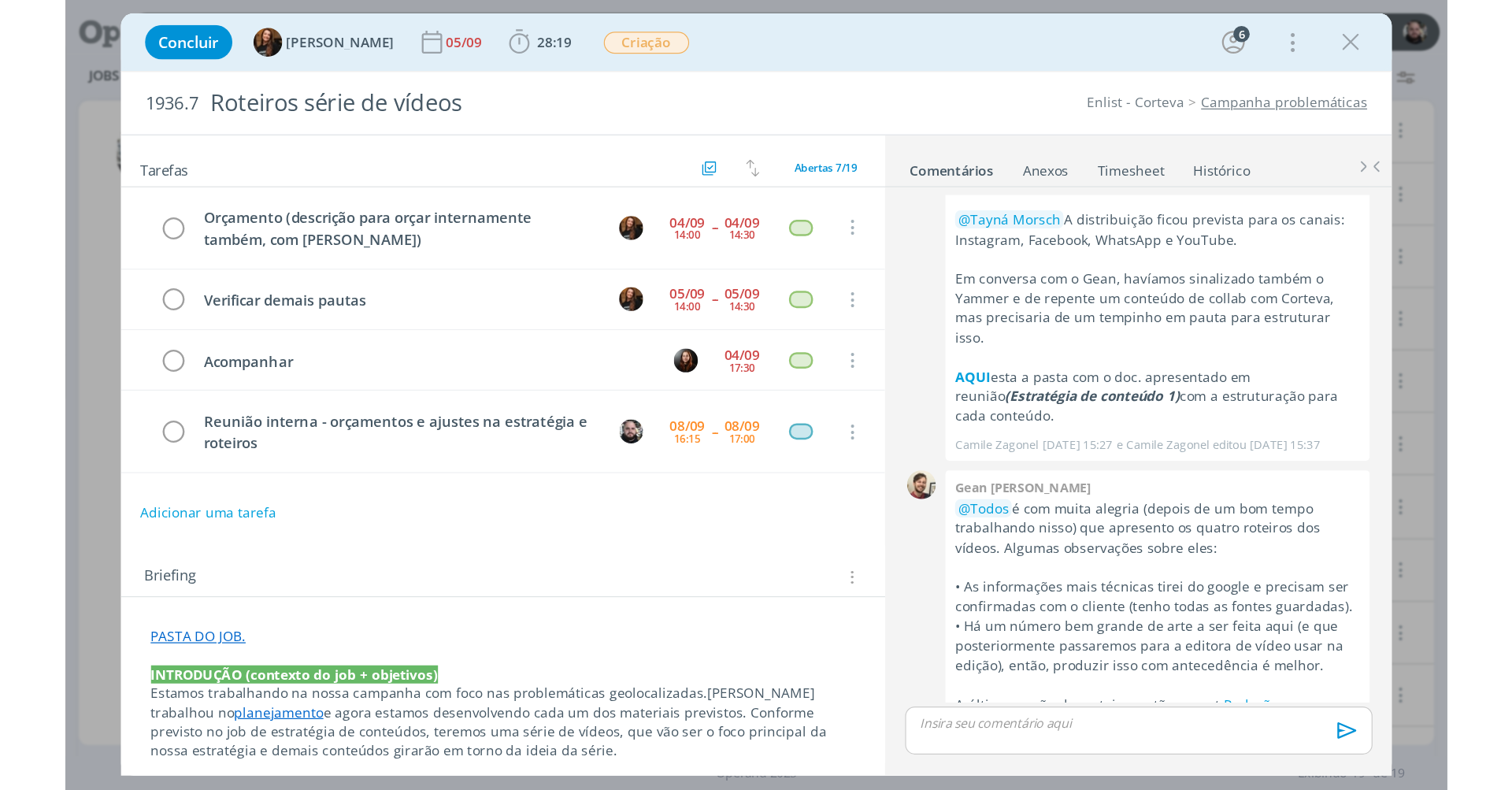
scroll to position [192, 0]
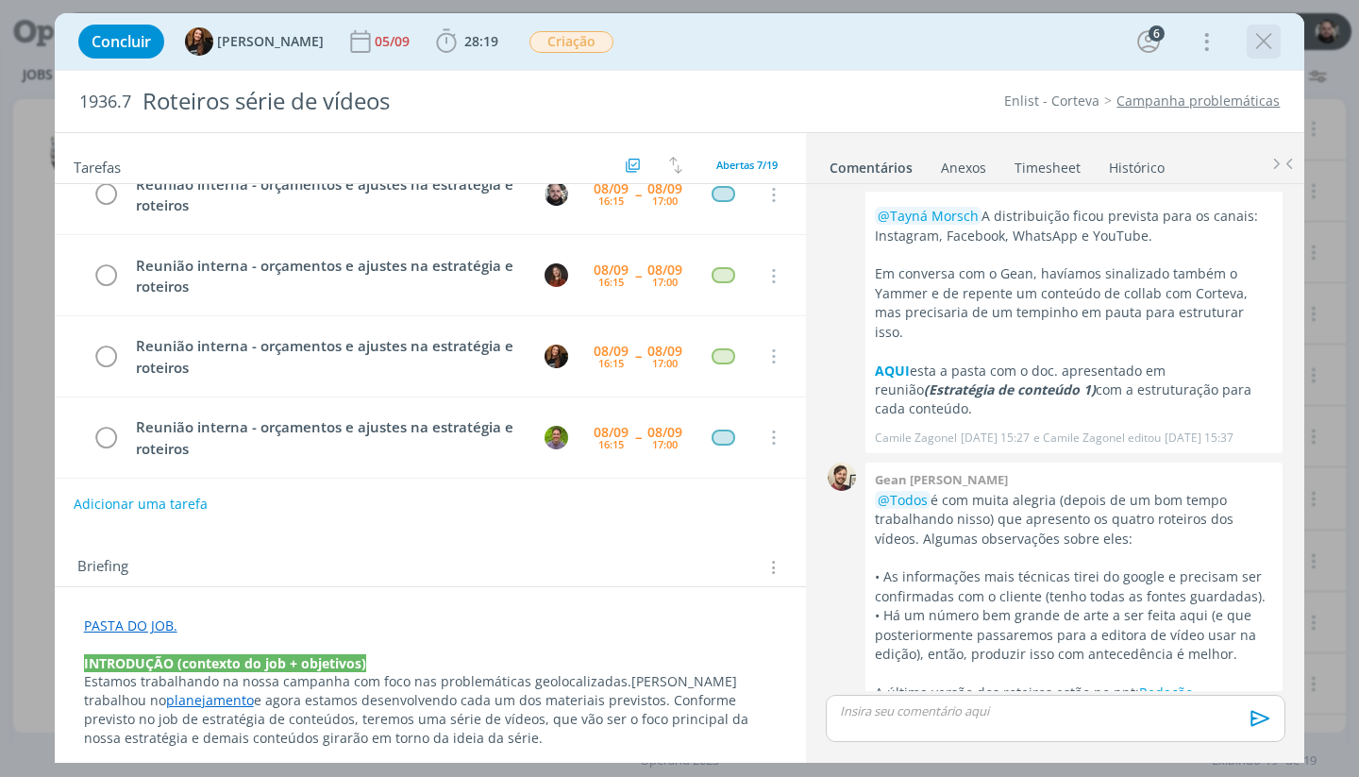
click at [1262, 38] on icon "dialog" at bounding box center [1264, 41] width 28 height 28
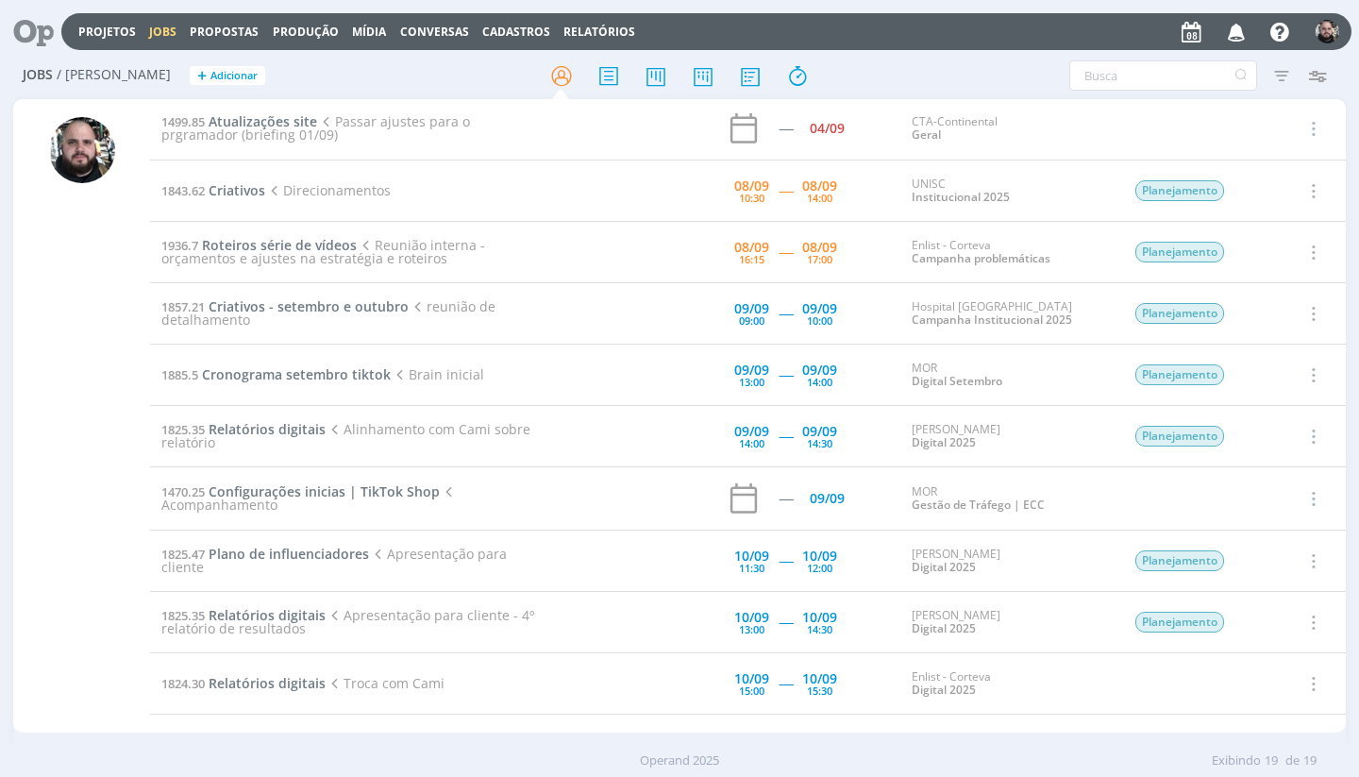
click at [1097, 21] on div at bounding box center [679, 388] width 1359 height 777
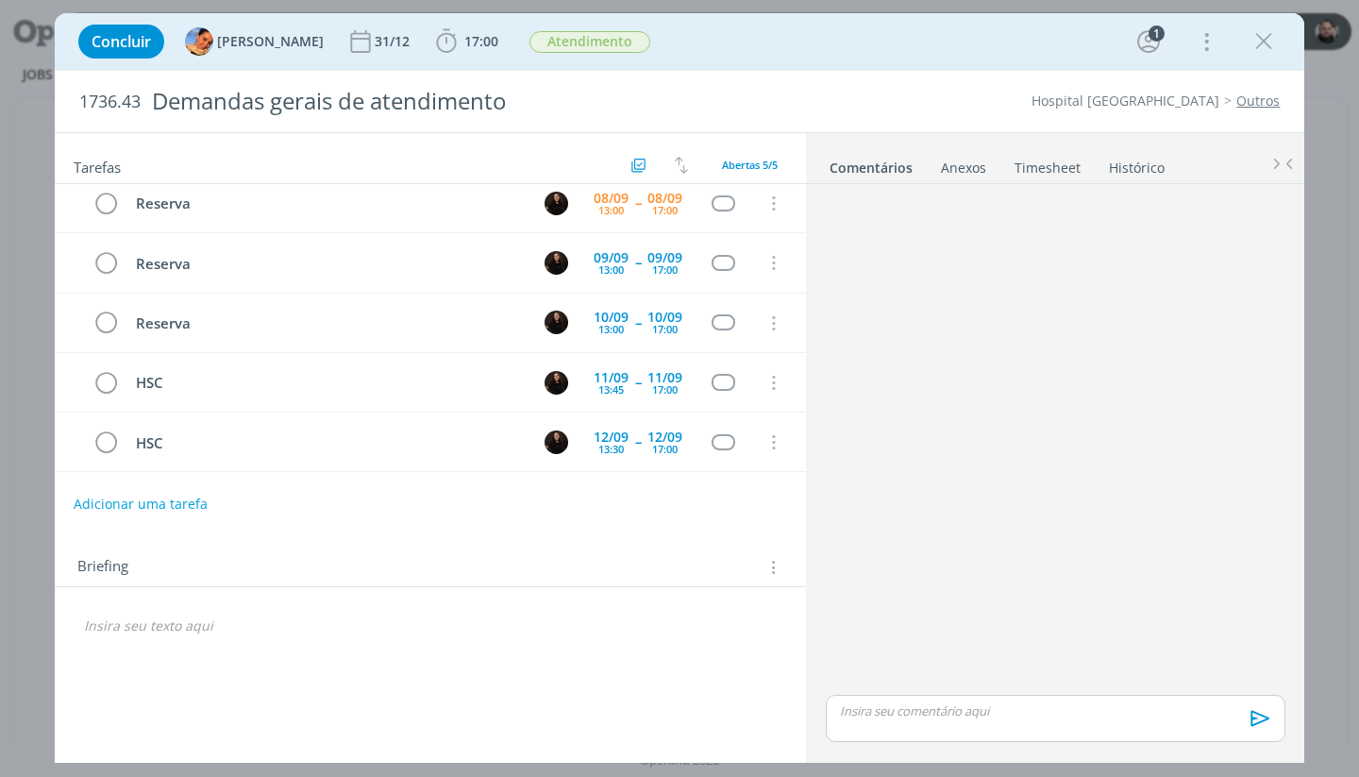
scroll to position [8, 0]
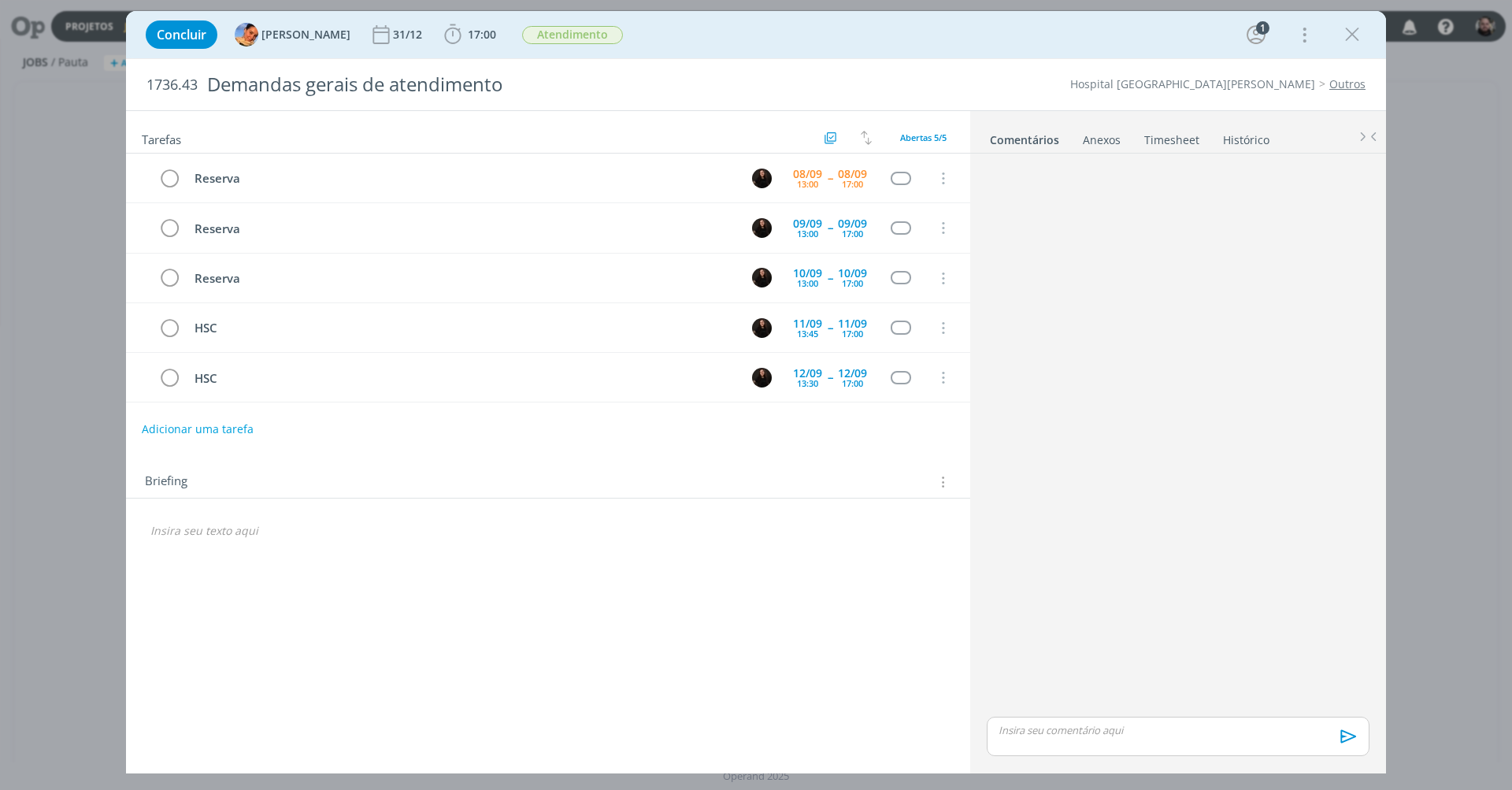
click at [930, 48] on div "Concluir [PERSON_NAME] [DATE] 17:00 Iniciar Apontar Data * [DATE] Horas * 00:00…" at bounding box center [756, 34] width 1236 height 38
click at [1133, 38] on icon "dialog" at bounding box center [1352, 34] width 23 height 23
